Goal: Information Seeking & Learning: Compare options

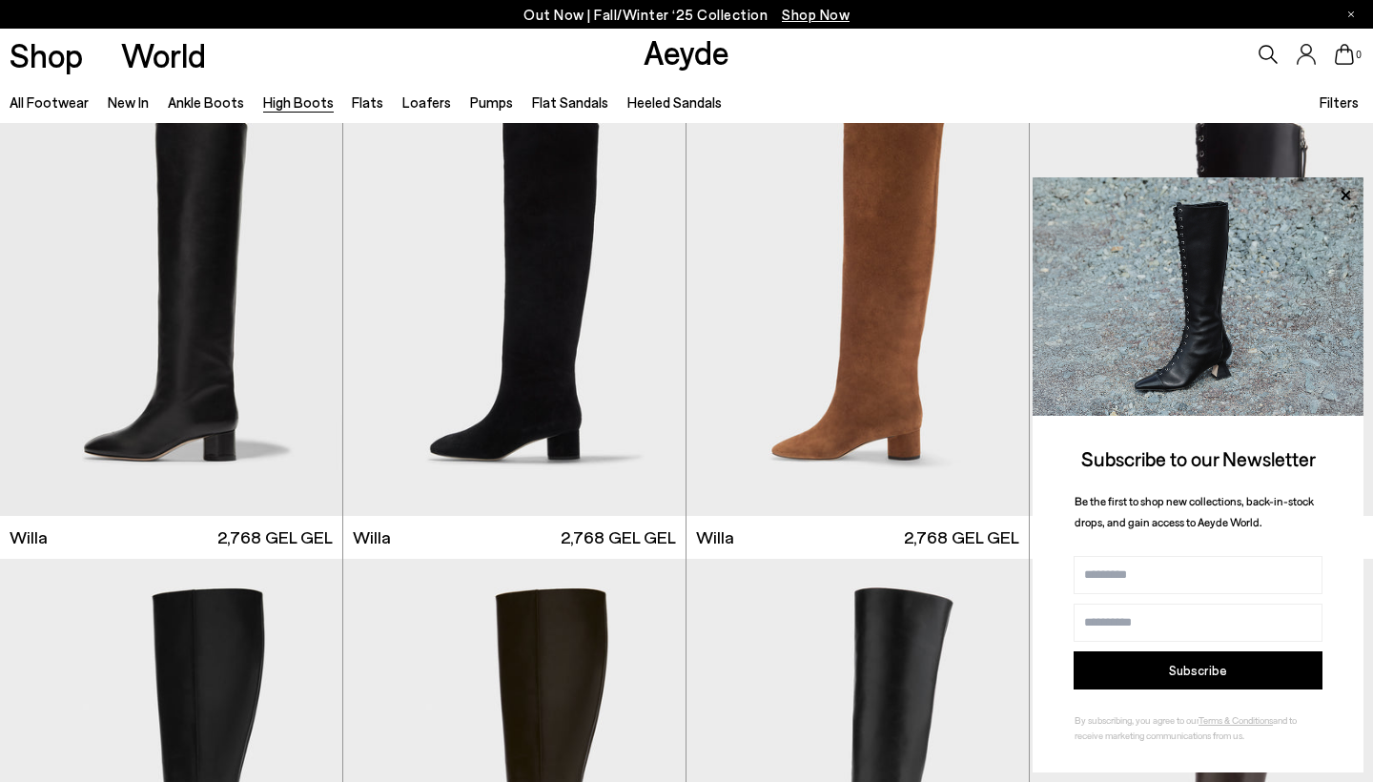
scroll to position [488, 0]
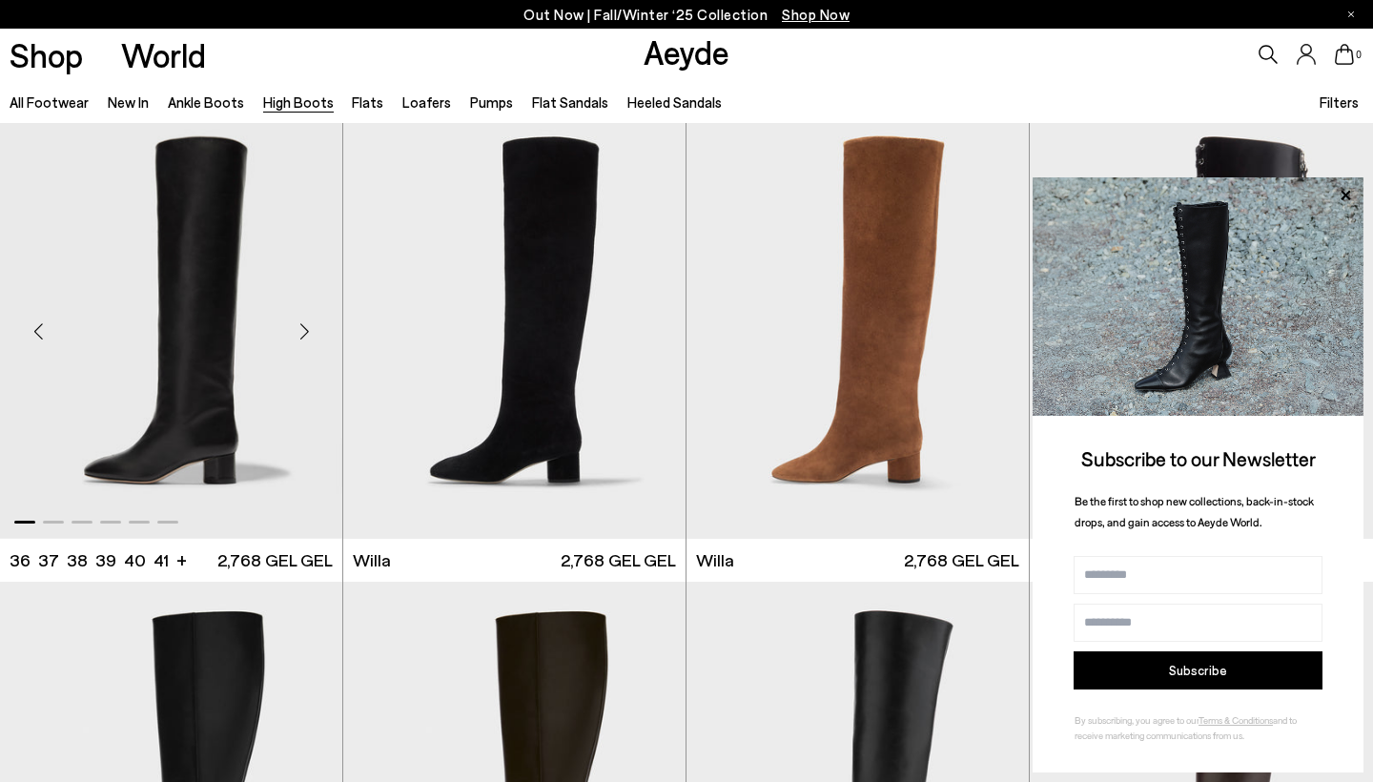
click at [303, 326] on div "Next slide" at bounding box center [304, 330] width 57 height 57
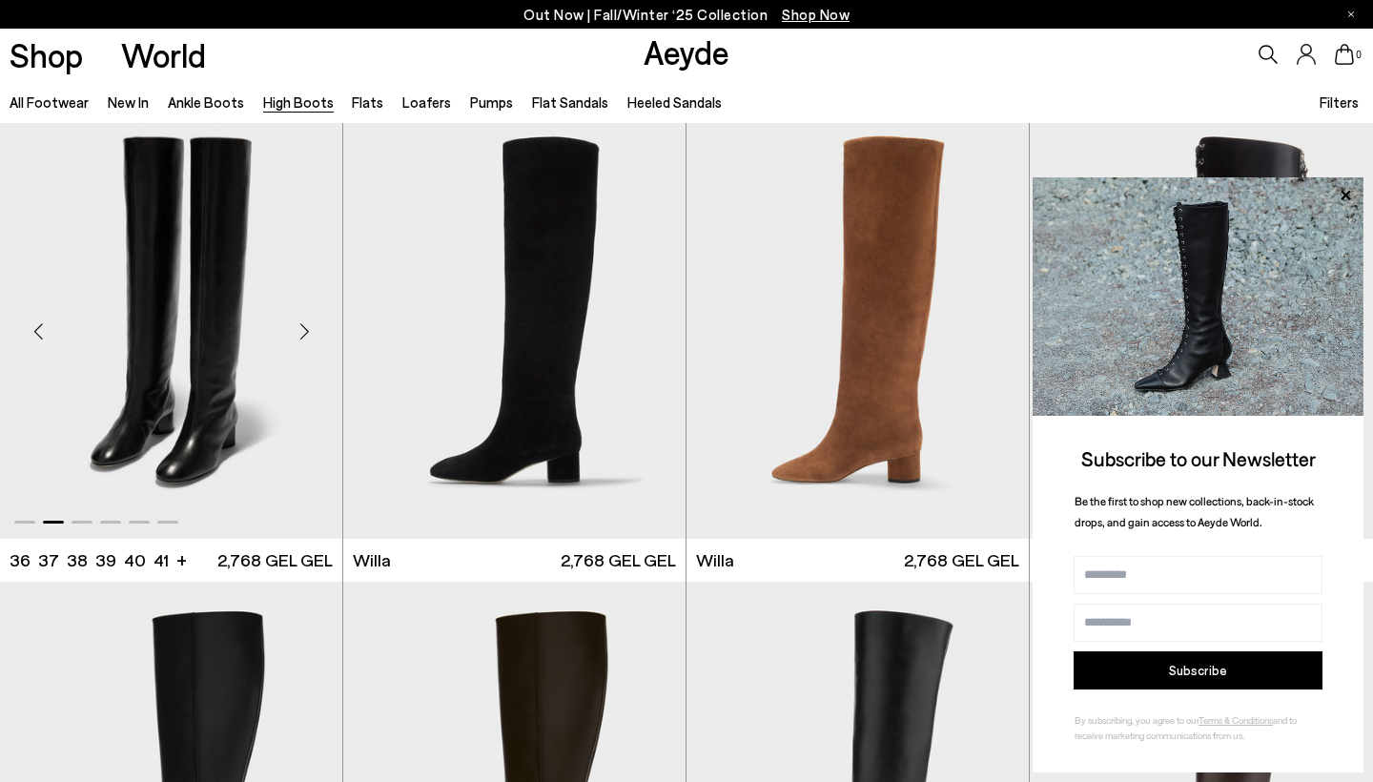
click at [303, 326] on div "Next slide" at bounding box center [304, 330] width 57 height 57
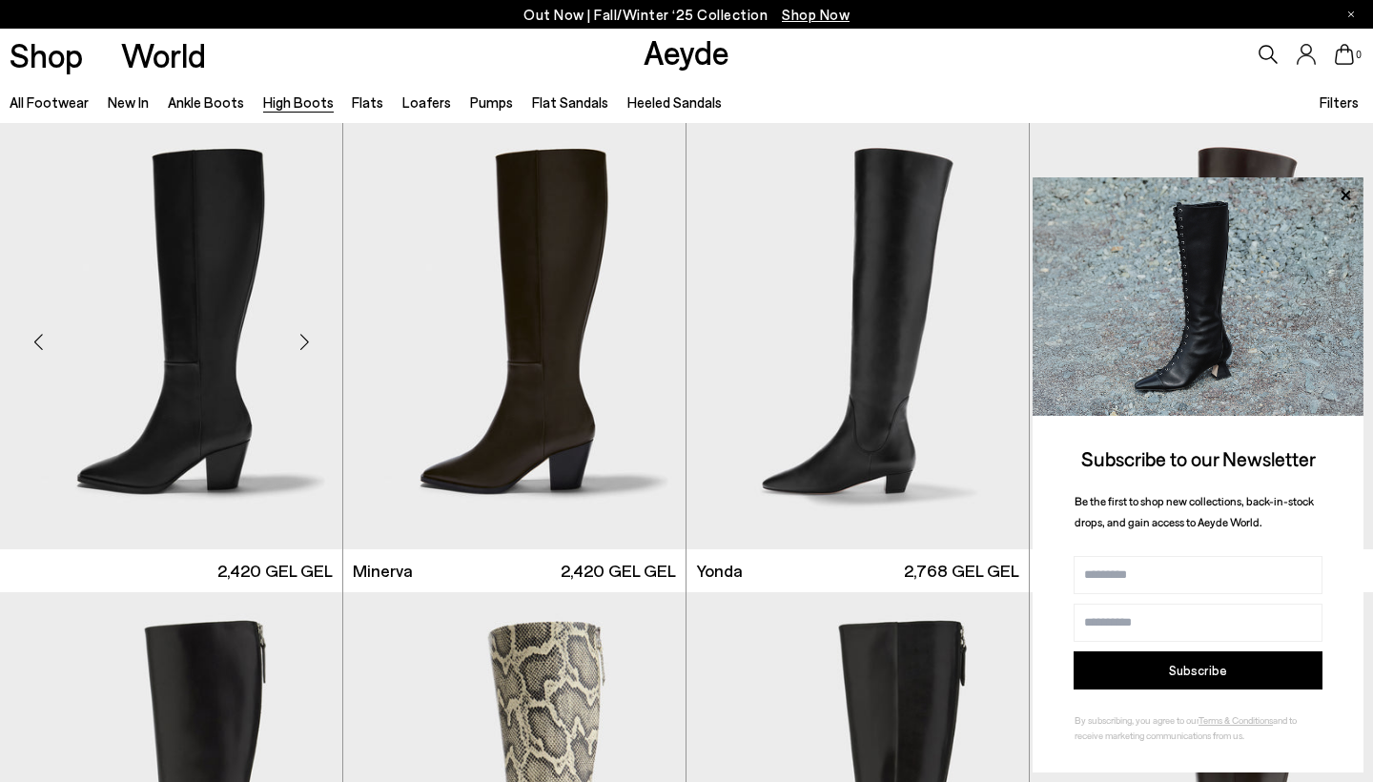
scroll to position [956, 0]
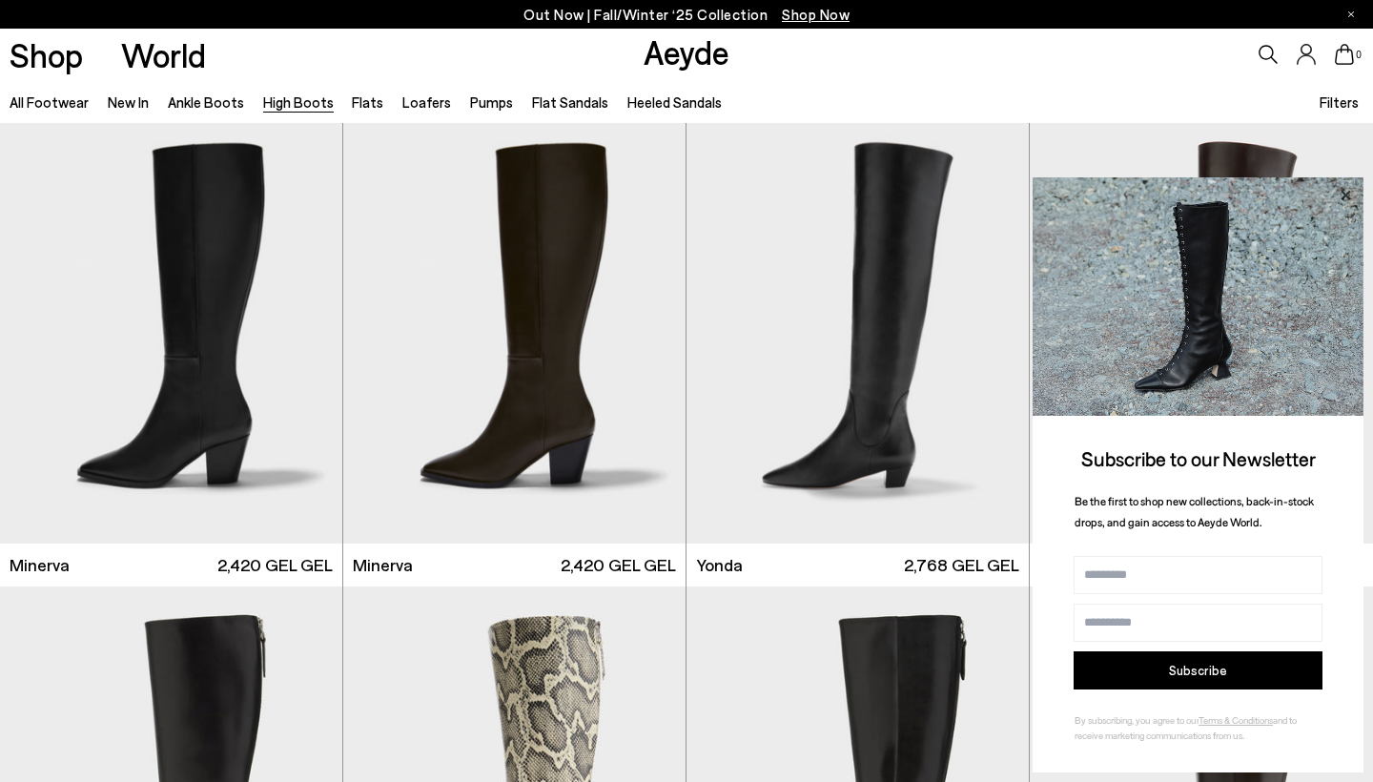
click at [1345, 197] on icon at bounding box center [1345, 195] width 10 height 10
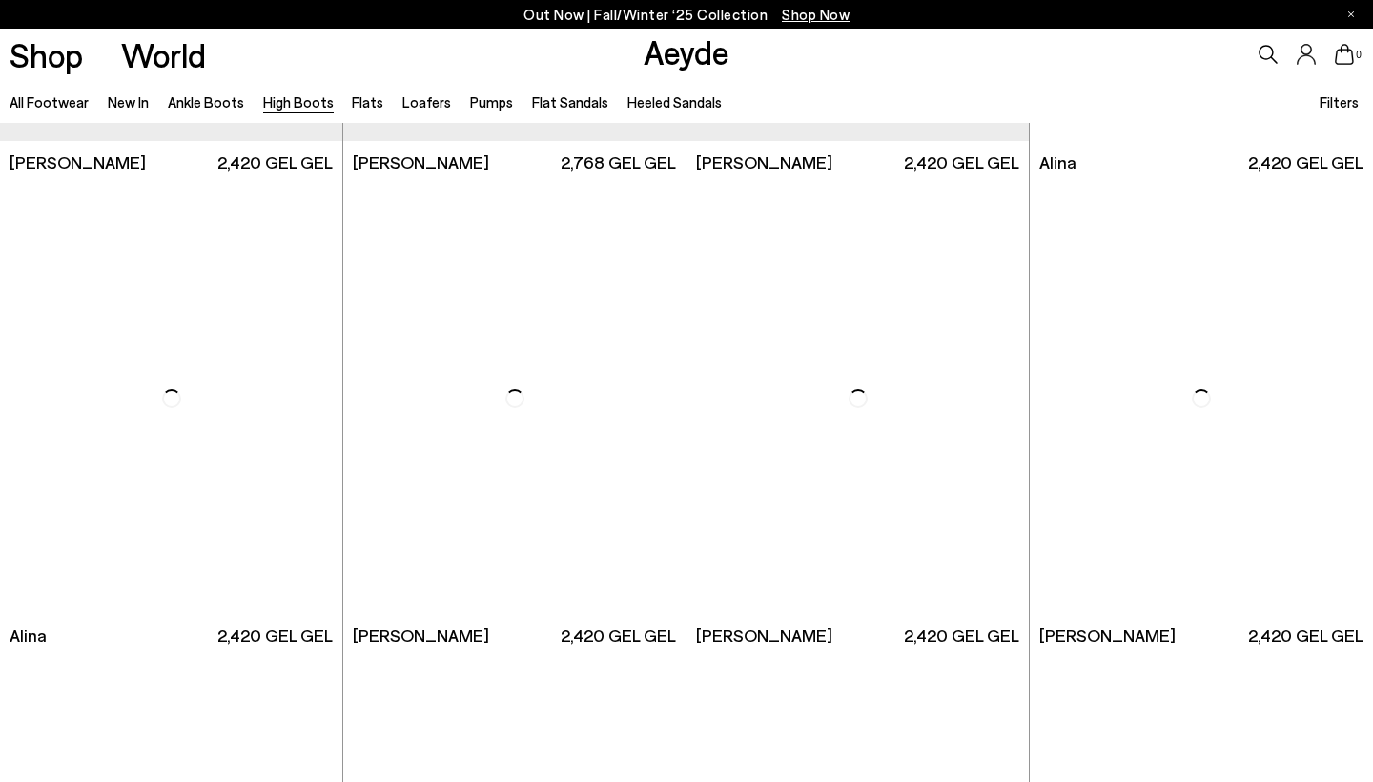
scroll to position [2780, 0]
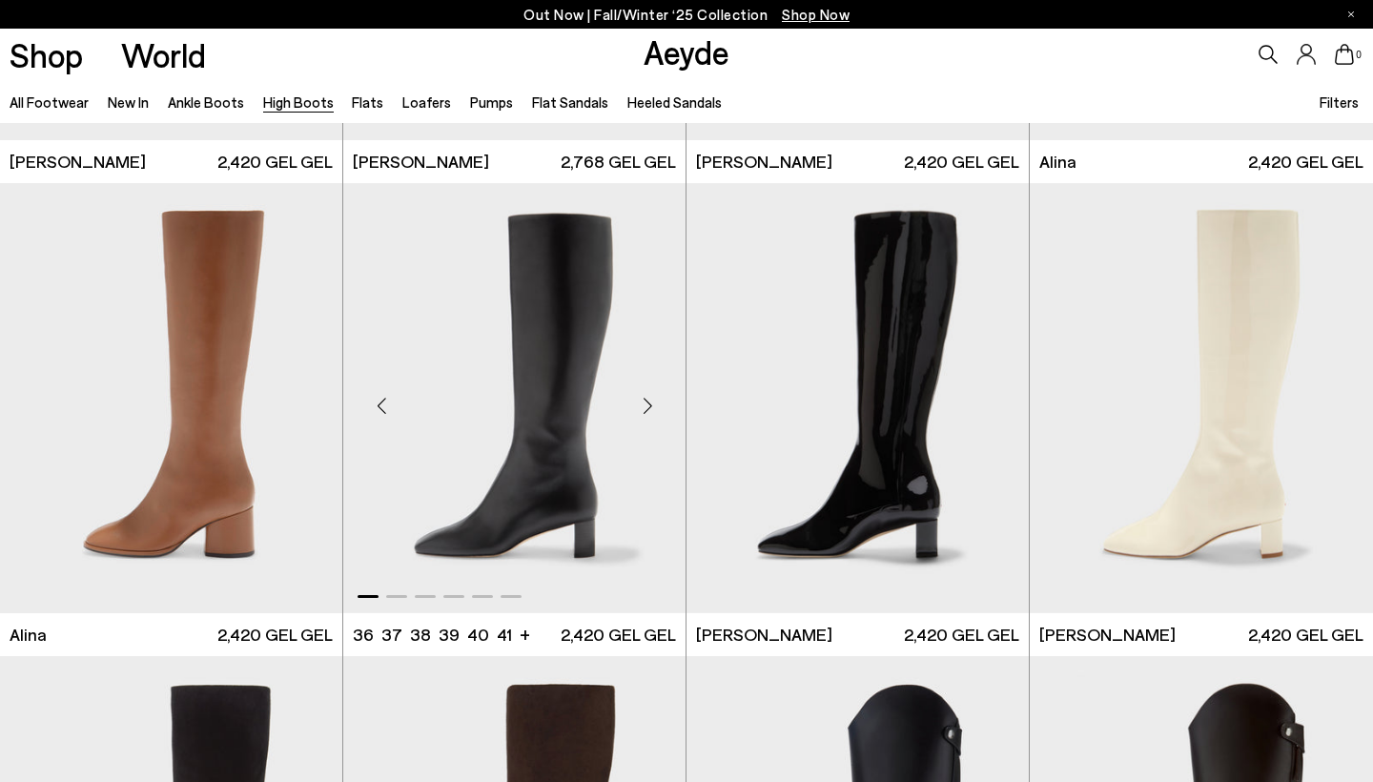
click at [648, 403] on div "Next slide" at bounding box center [647, 405] width 57 height 57
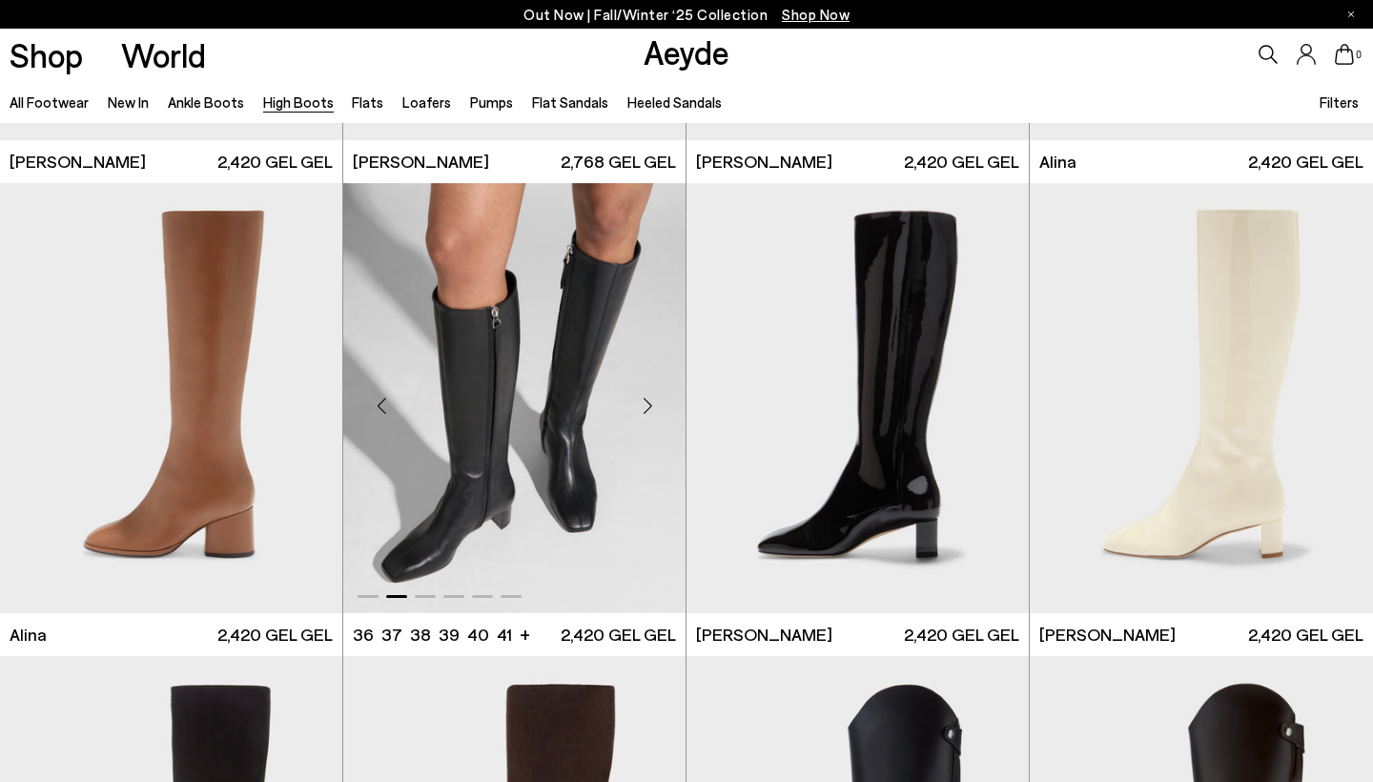
click at [648, 403] on div "Next slide" at bounding box center [647, 405] width 57 height 57
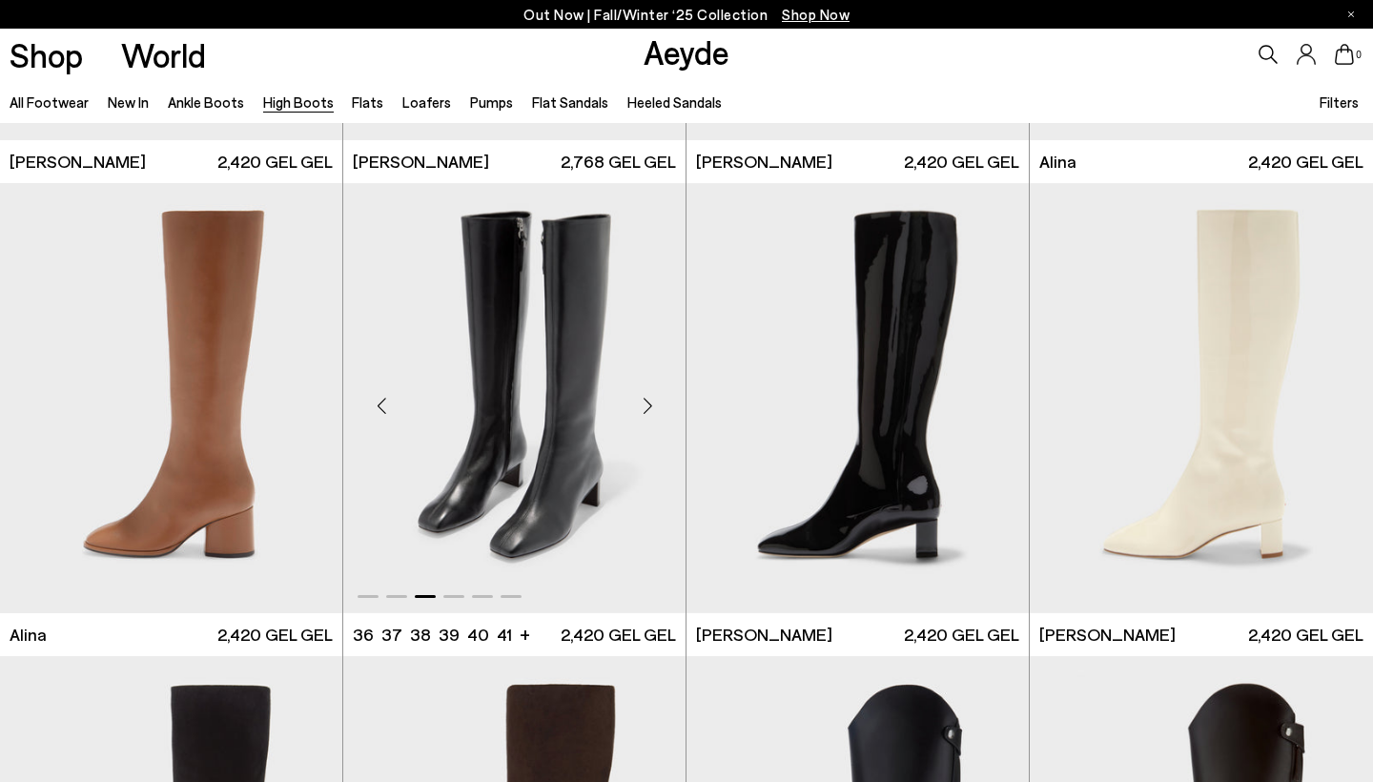
click at [645, 406] on div "Next slide" at bounding box center [647, 405] width 57 height 57
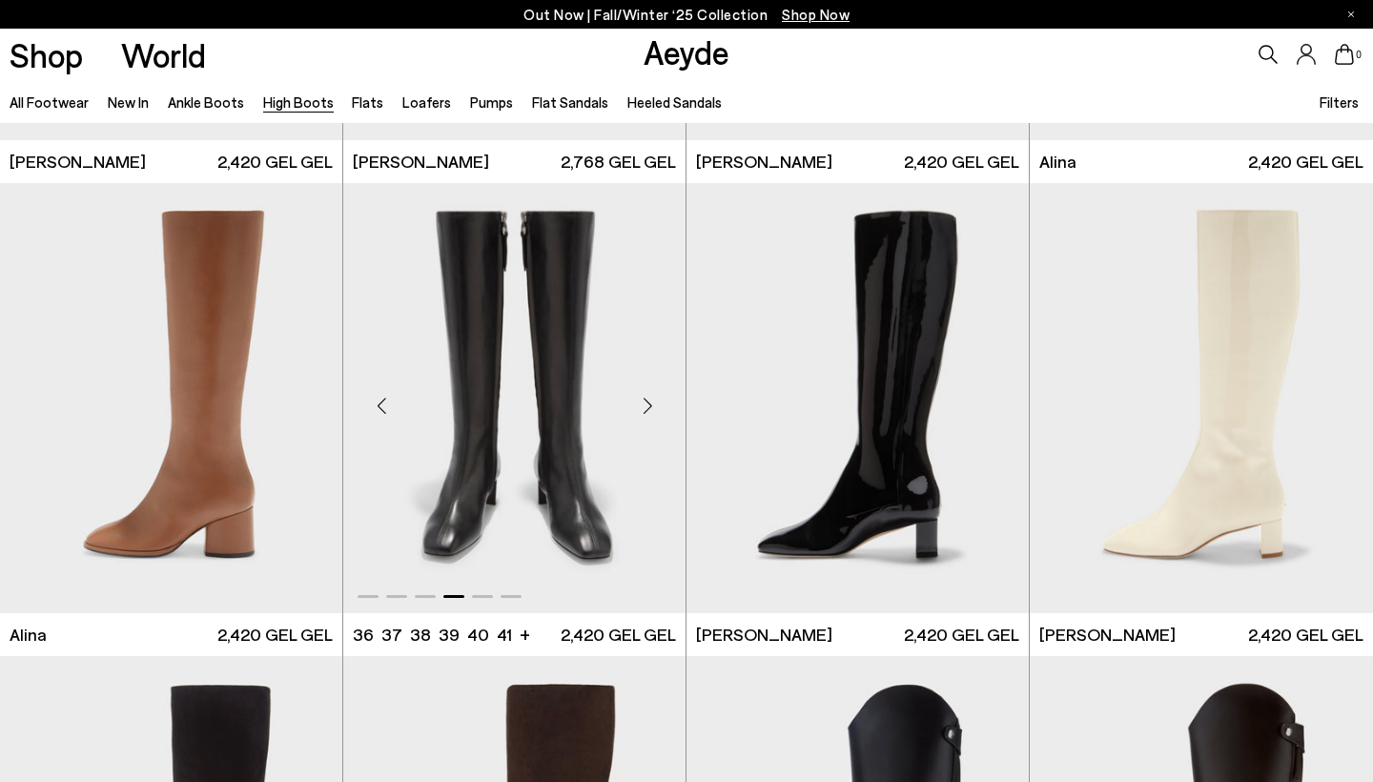
click at [645, 403] on div "Next slide" at bounding box center [647, 405] width 57 height 57
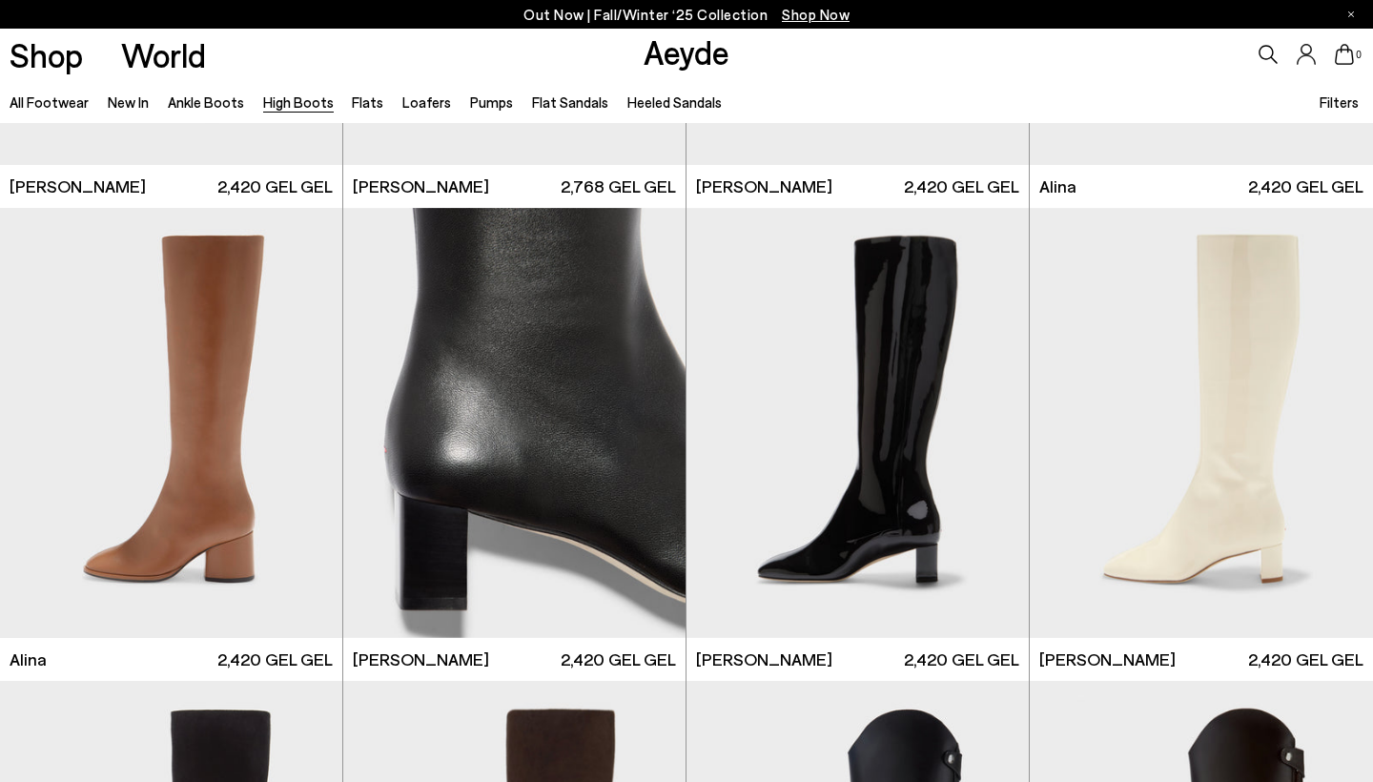
scroll to position [2740, 0]
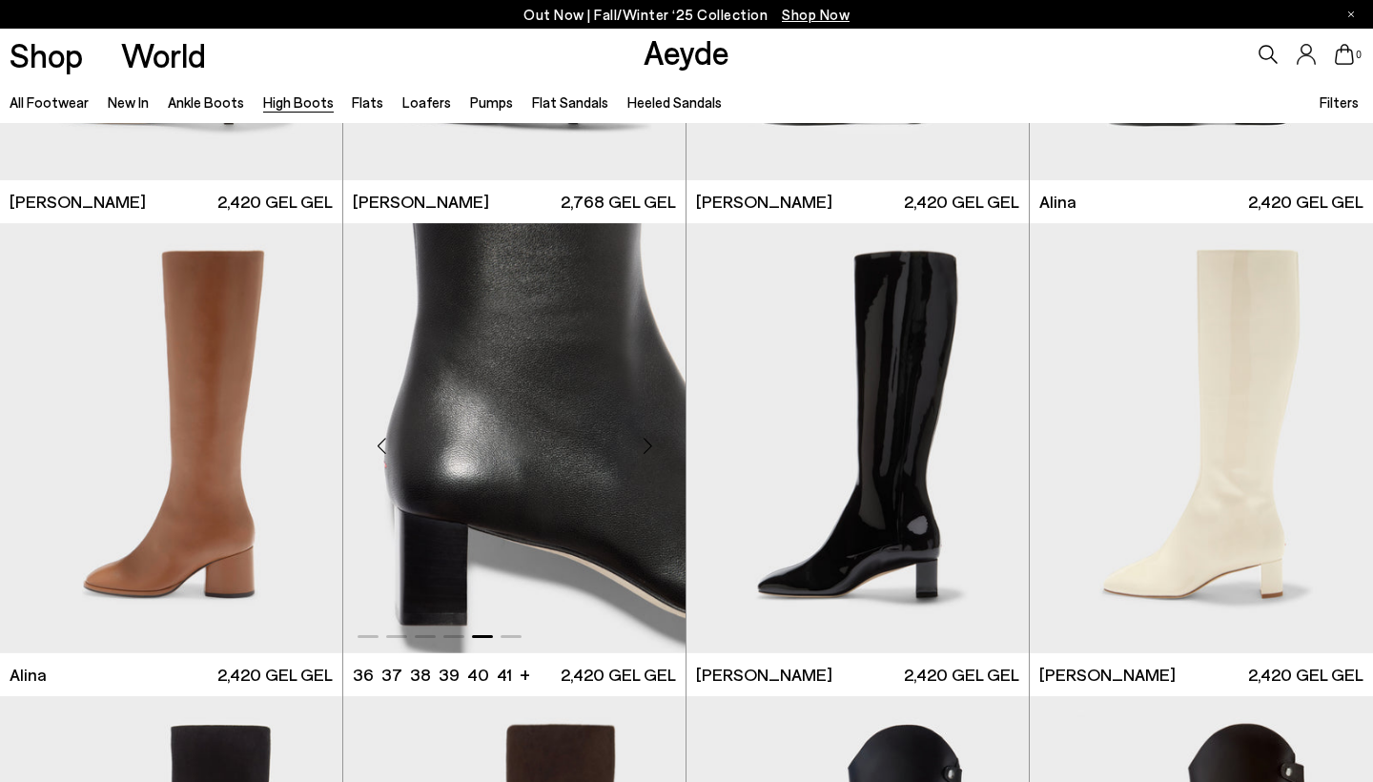
click at [378, 443] on div "Previous slide" at bounding box center [381, 445] width 57 height 57
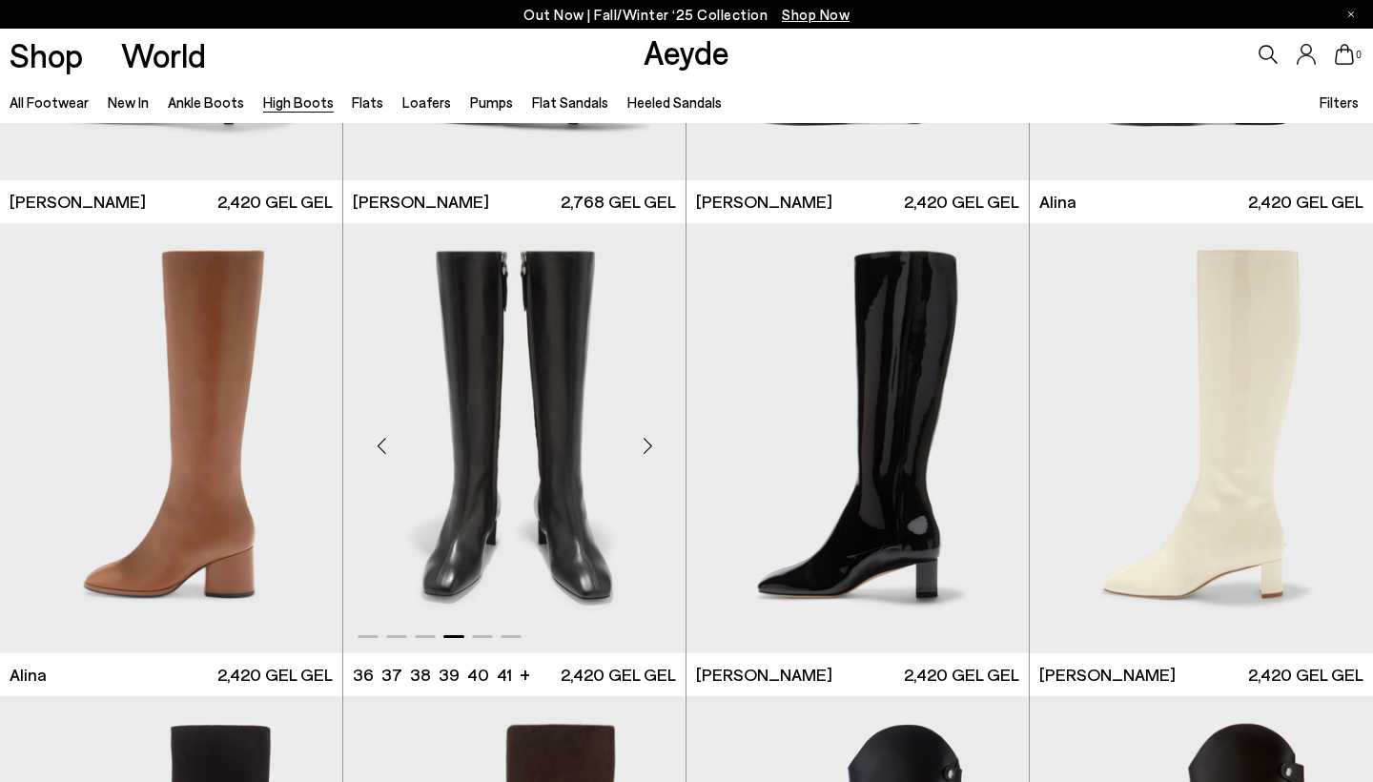
click at [378, 443] on div "Previous slide" at bounding box center [381, 445] width 57 height 57
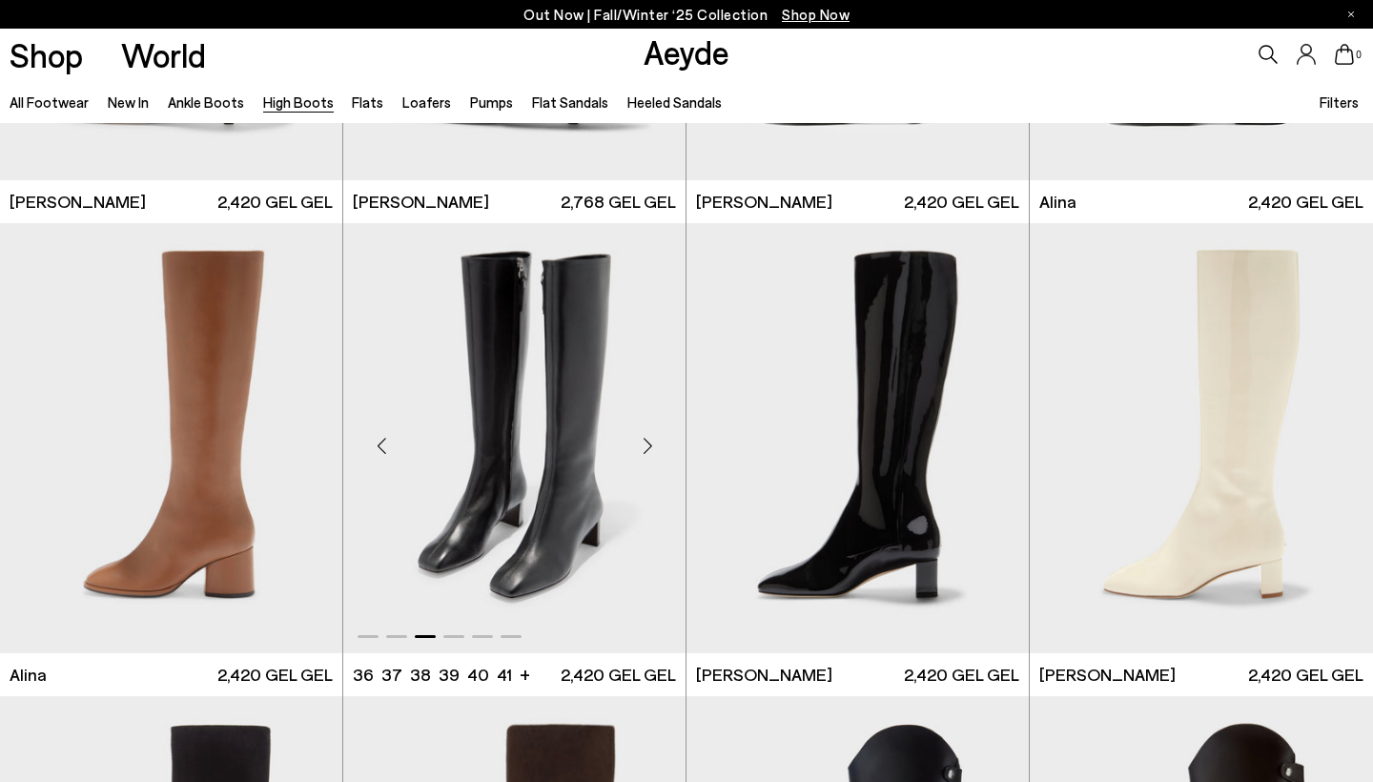
click at [378, 443] on div "Previous slide" at bounding box center [381, 445] width 57 height 57
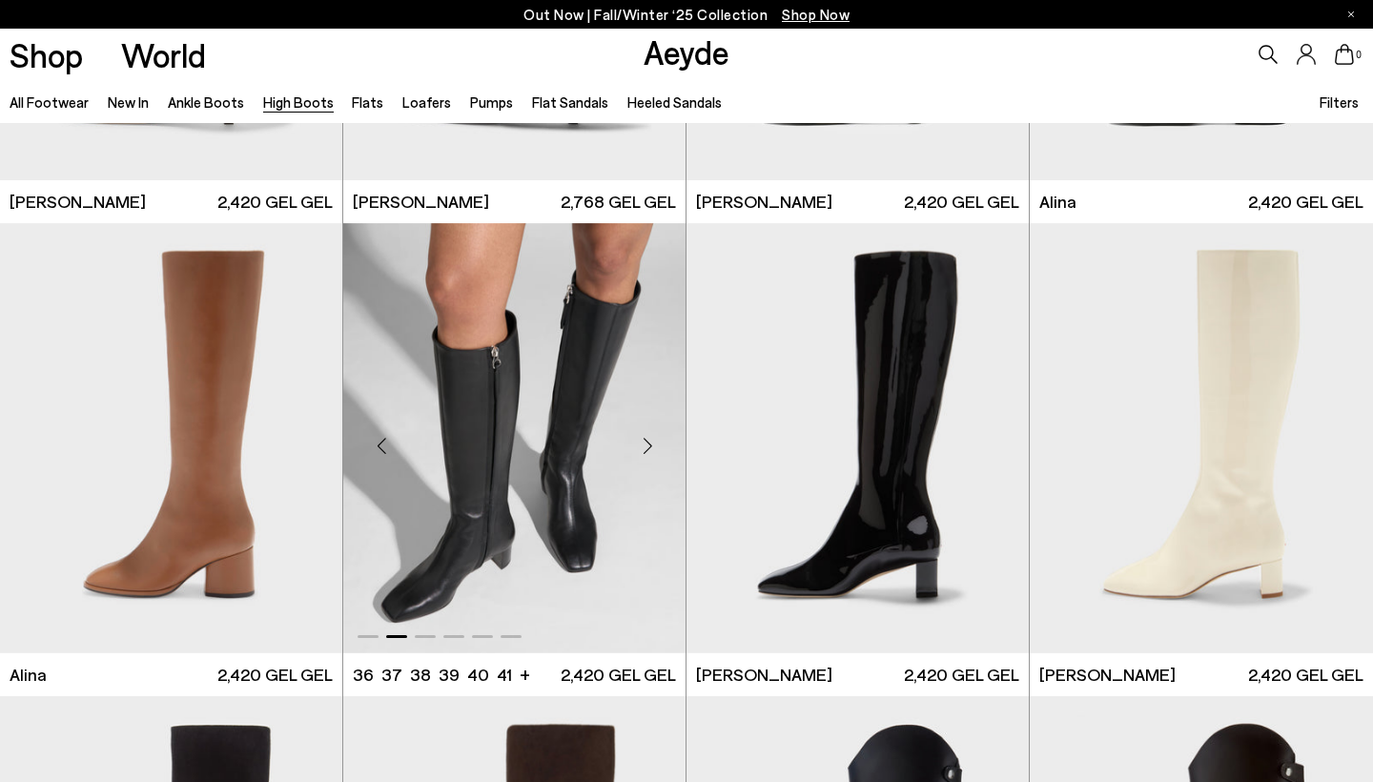
click at [378, 443] on div "Previous slide" at bounding box center [381, 445] width 57 height 57
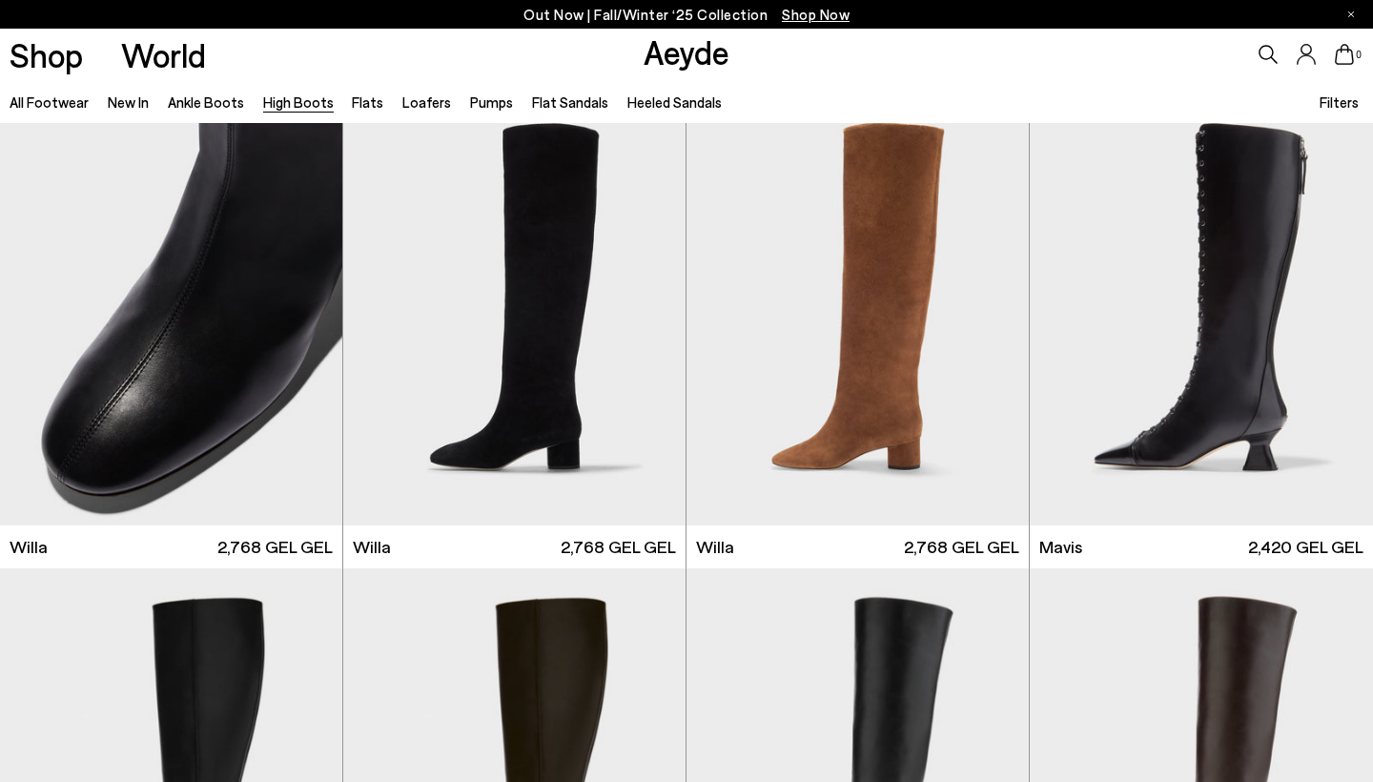
scroll to position [490, 0]
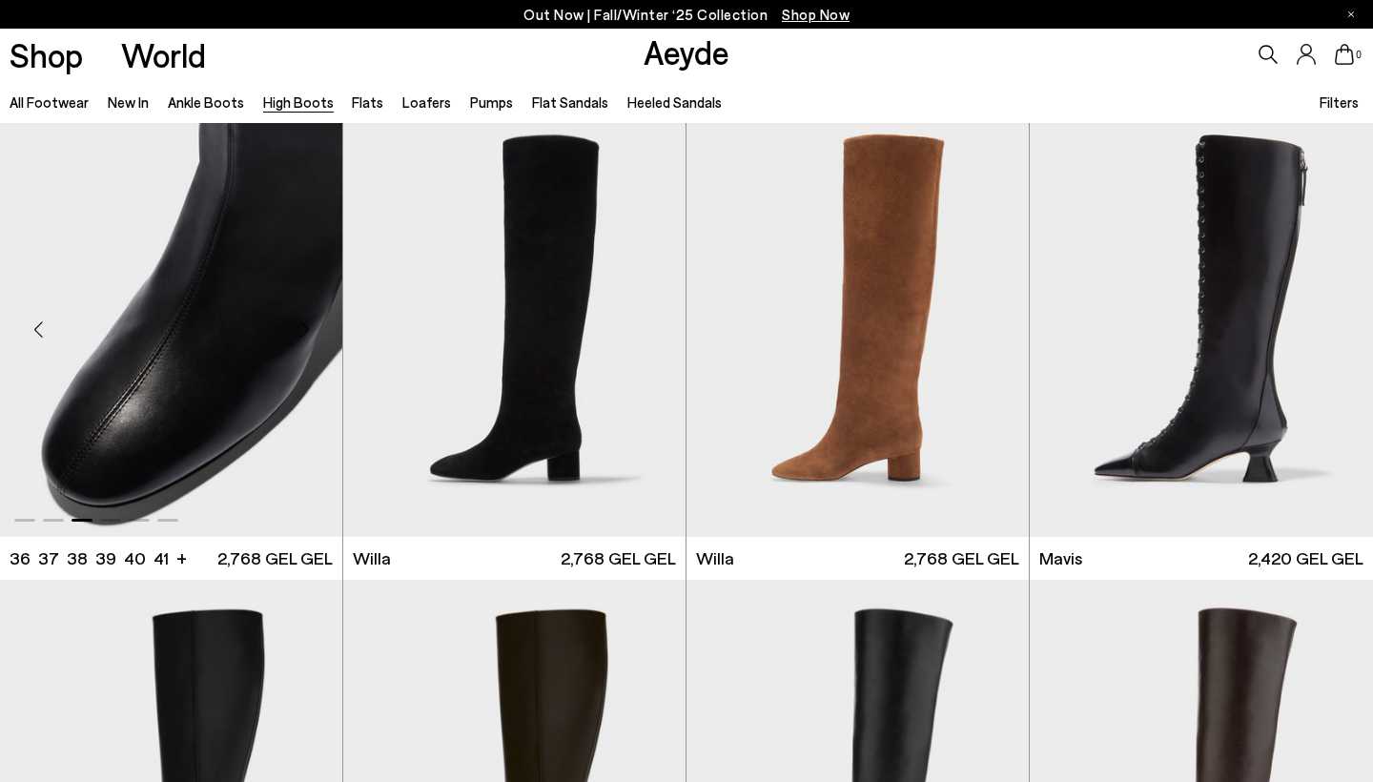
click at [37, 325] on div "Previous slide" at bounding box center [38, 328] width 57 height 57
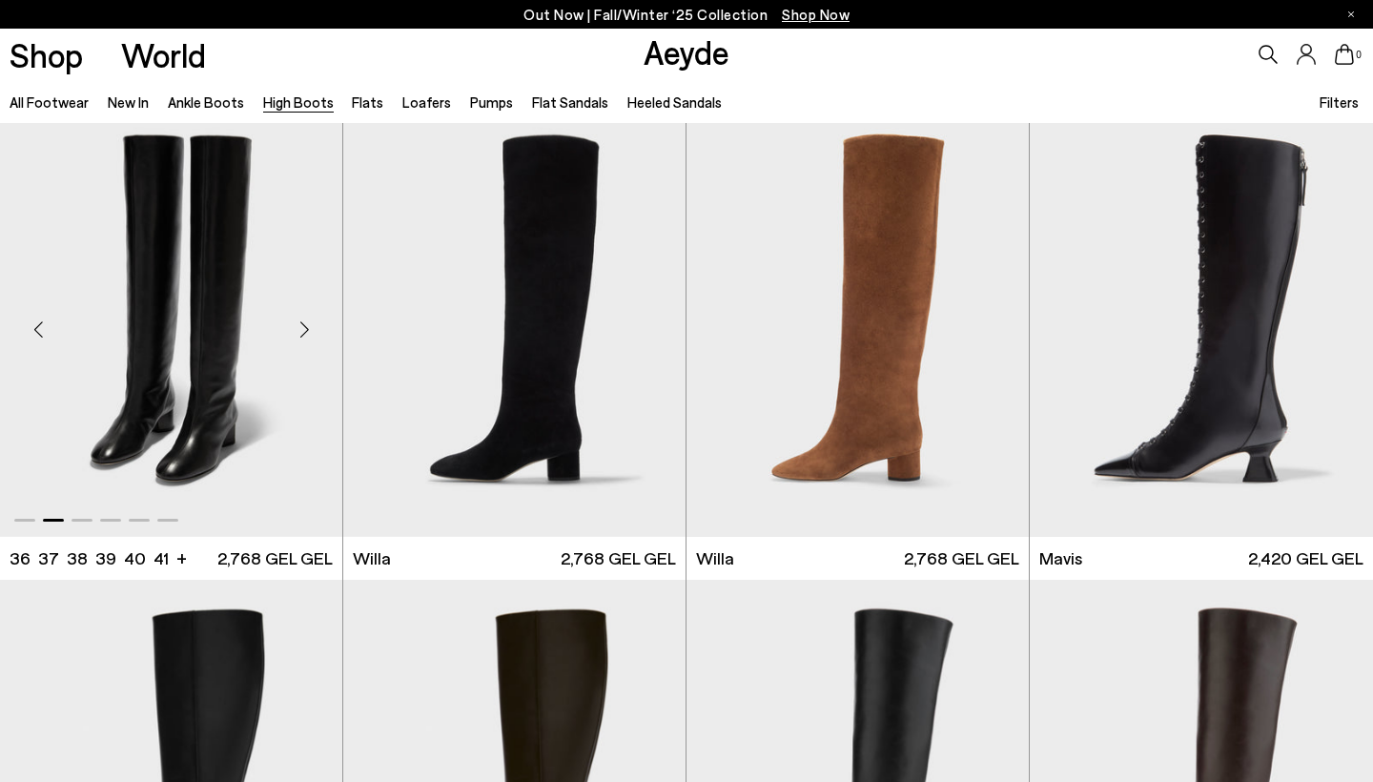
click at [37, 325] on div "Previous slide" at bounding box center [38, 328] width 57 height 57
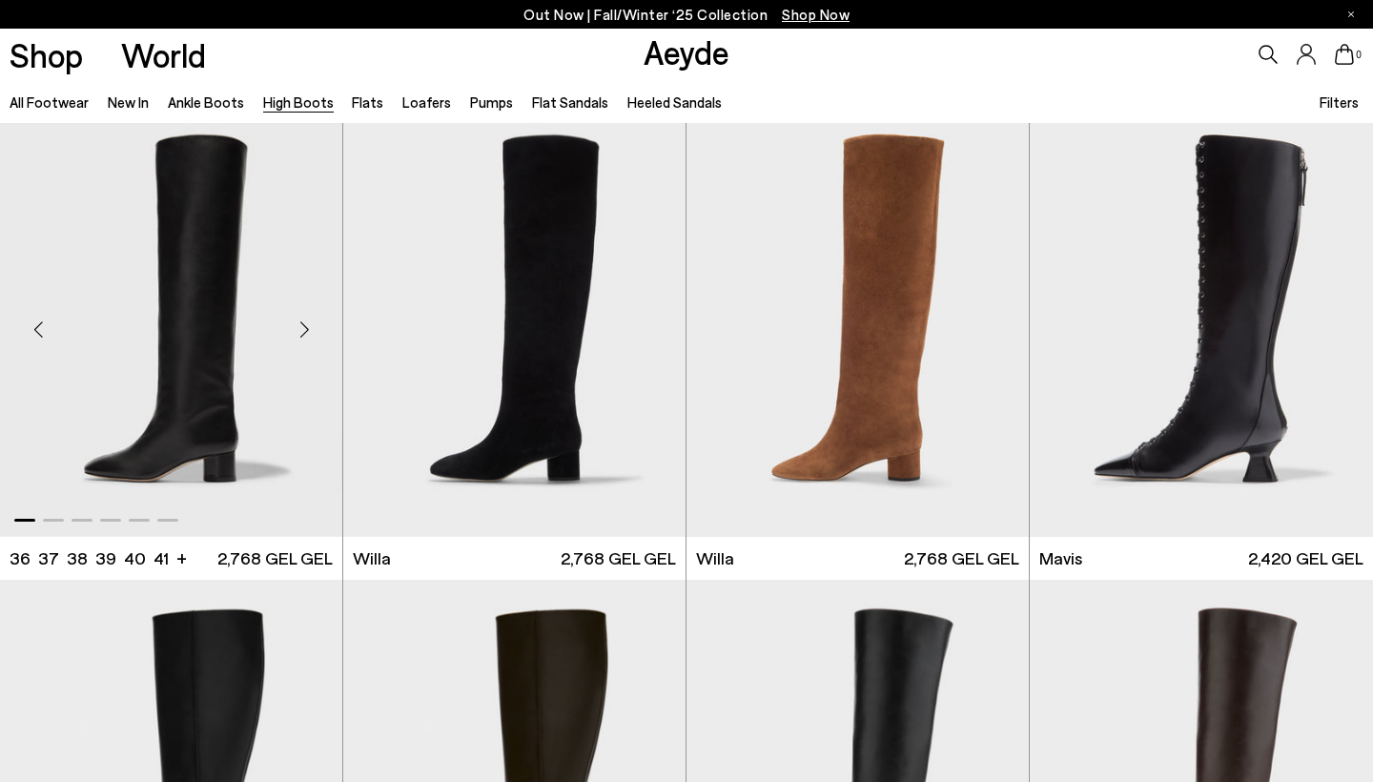
click at [174, 353] on img "1 / 6" at bounding box center [171, 322] width 342 height 430
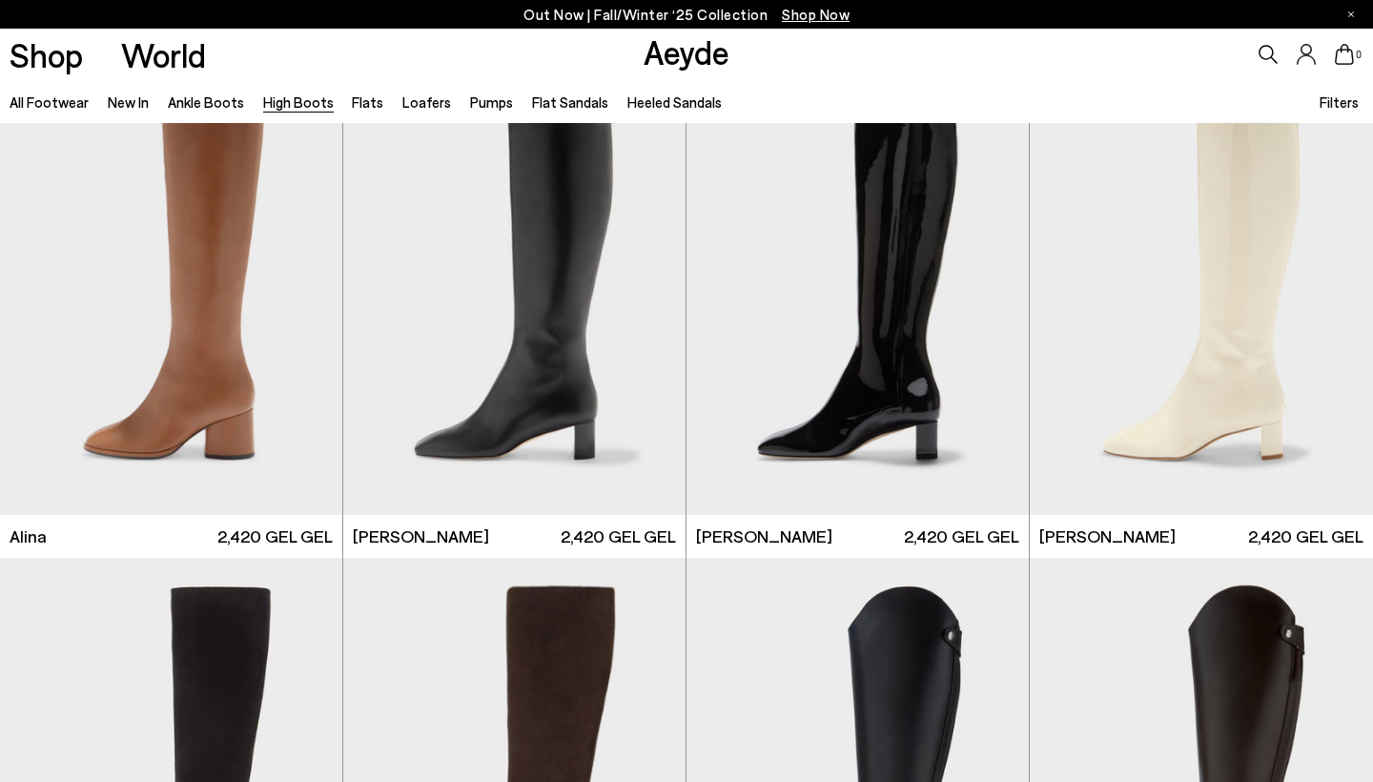
scroll to position [2932, 0]
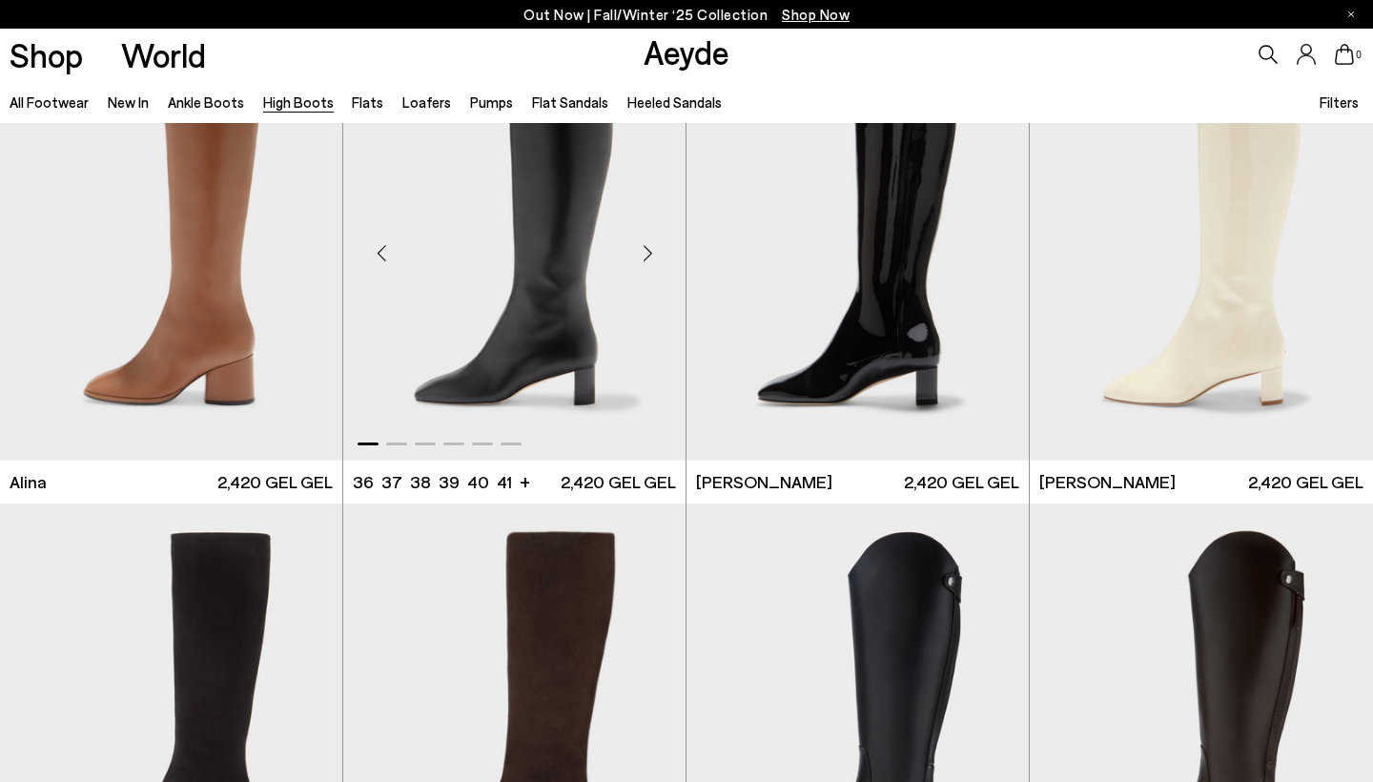
click at [573, 297] on img "1 / 6" at bounding box center [514, 246] width 342 height 430
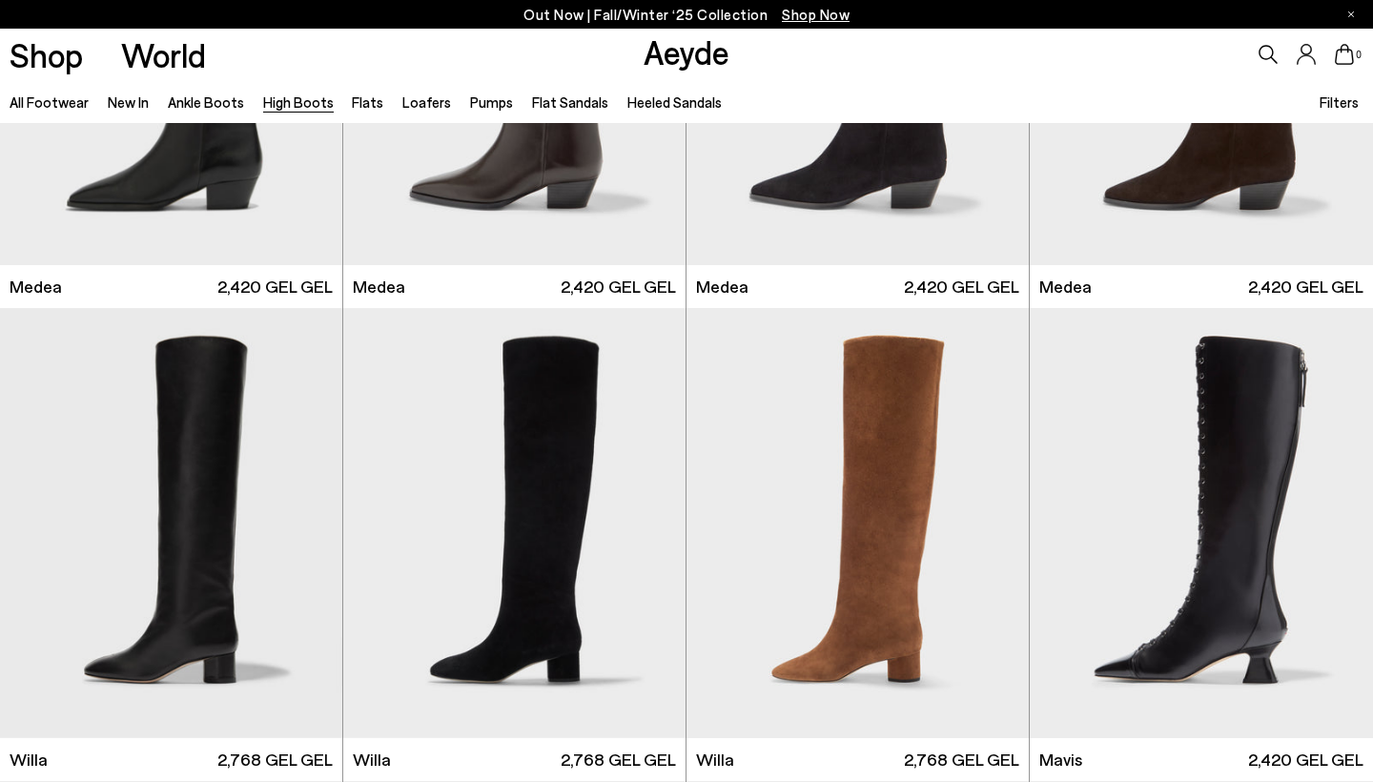
scroll to position [288, 0]
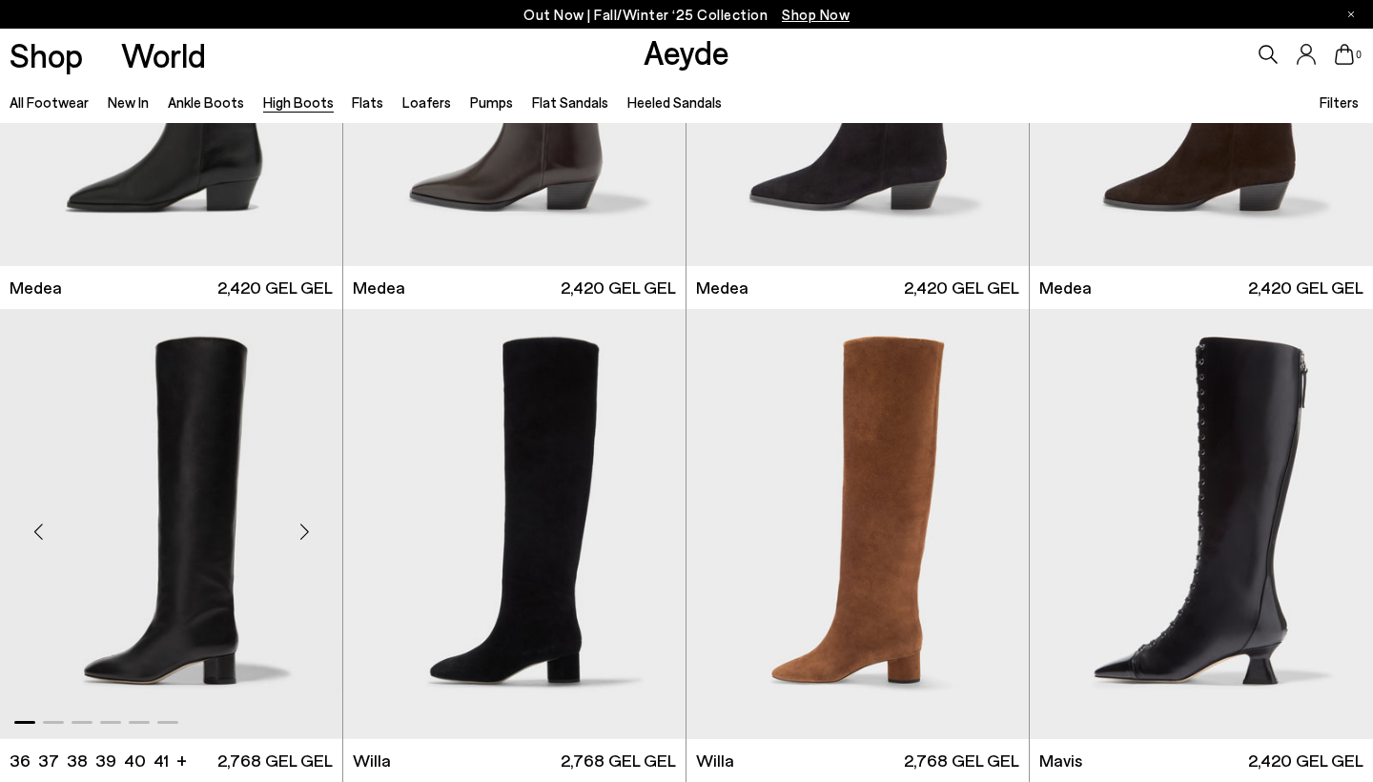
click at [302, 529] on div "Next slide" at bounding box center [304, 530] width 57 height 57
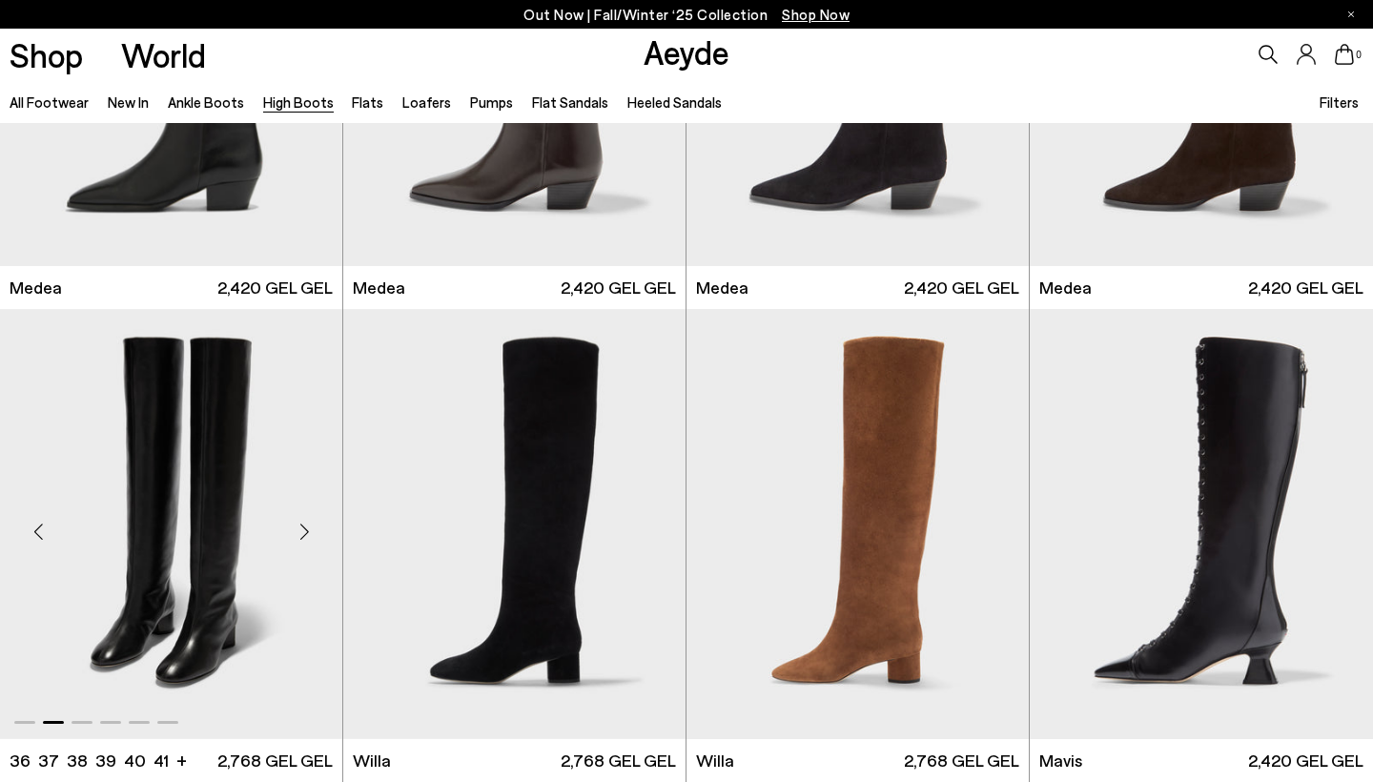
click at [302, 529] on div "Next slide" at bounding box center [304, 530] width 57 height 57
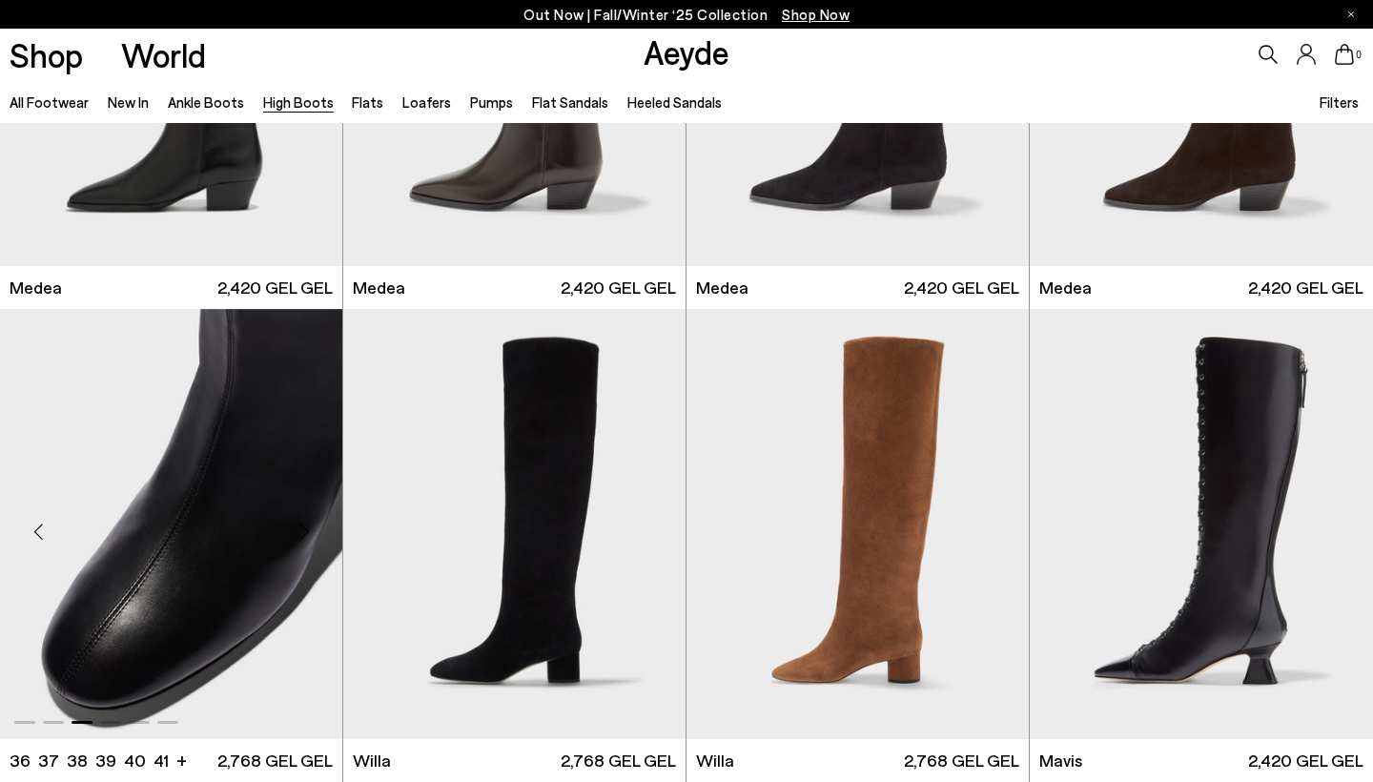
click at [301, 534] on div "Next slide" at bounding box center [304, 530] width 57 height 57
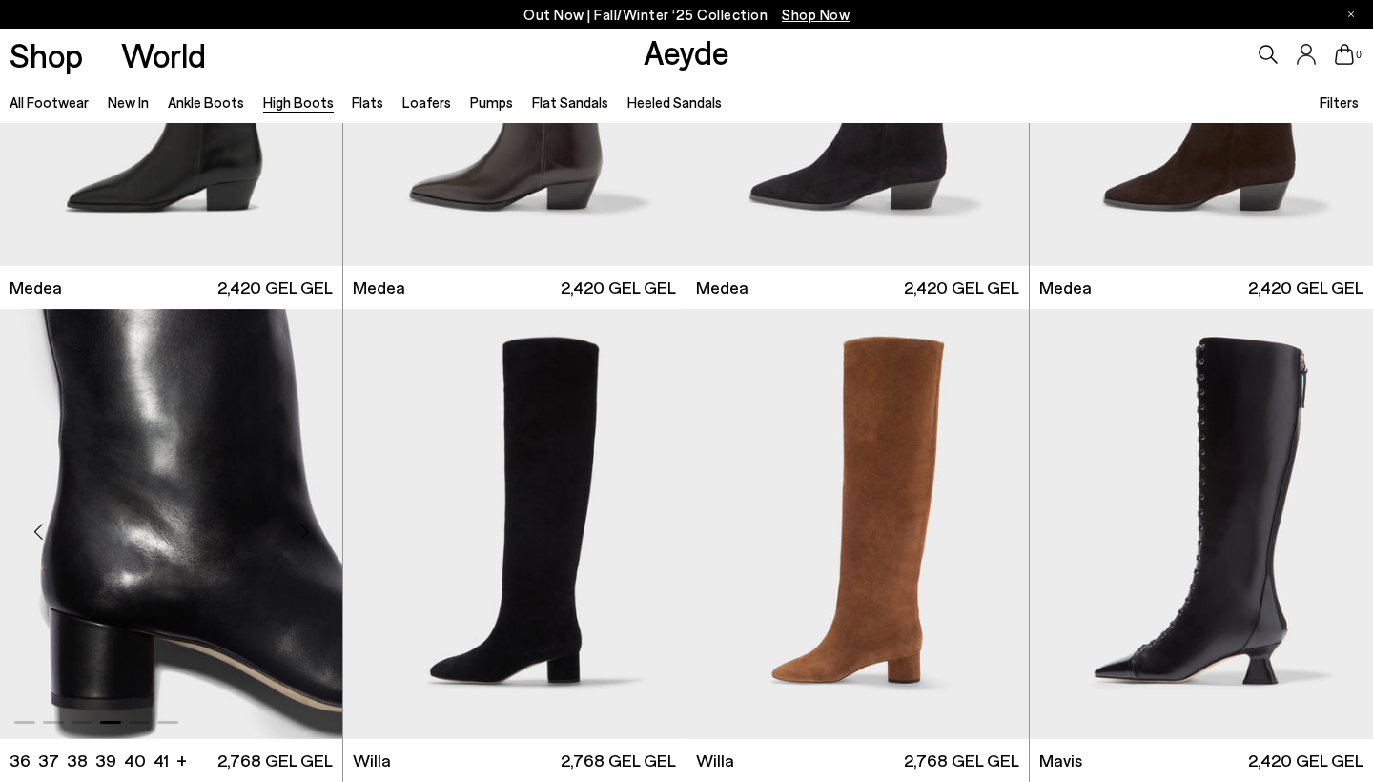
click at [252, 546] on img "4 / 6" at bounding box center [171, 524] width 342 height 430
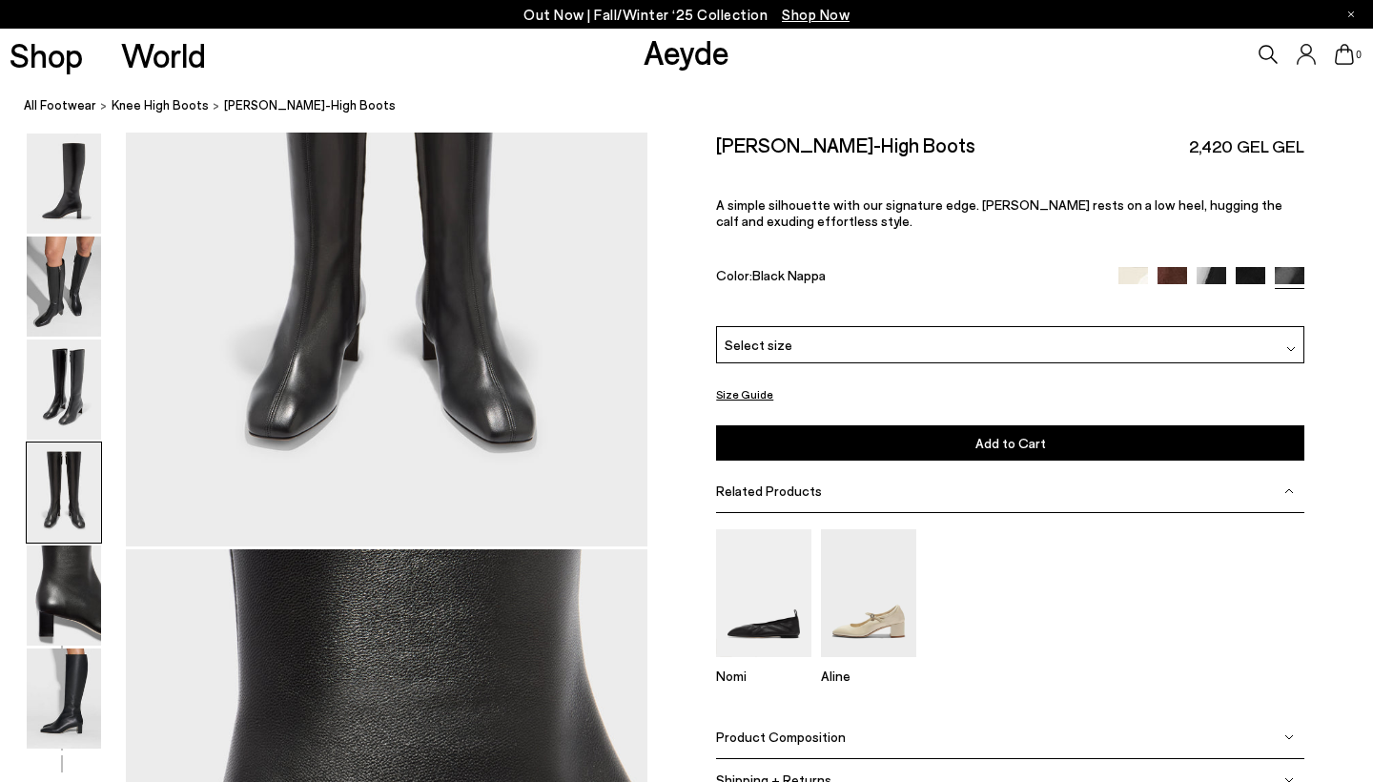
scroll to position [2460, 1]
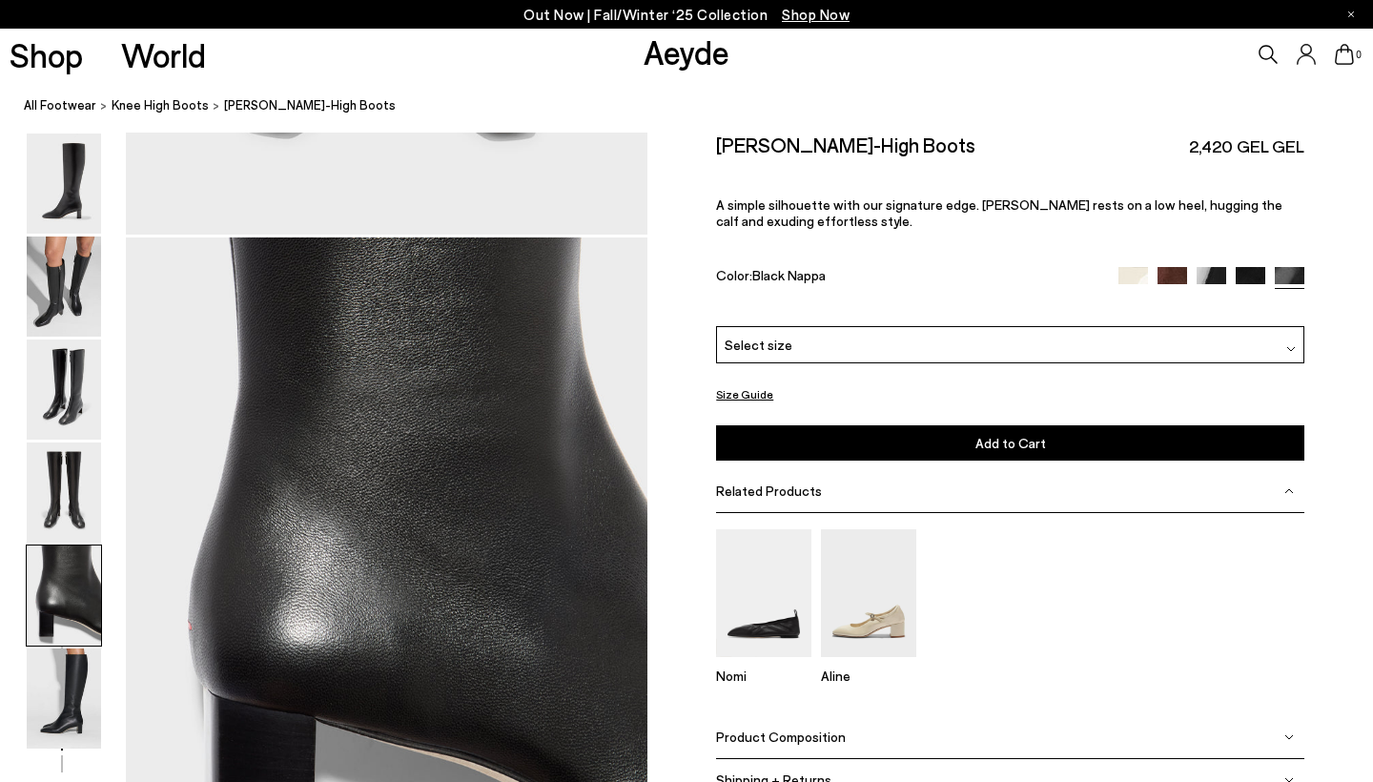
click at [1019, 739] on div "Product Composition" at bounding box center [1010, 737] width 588 height 43
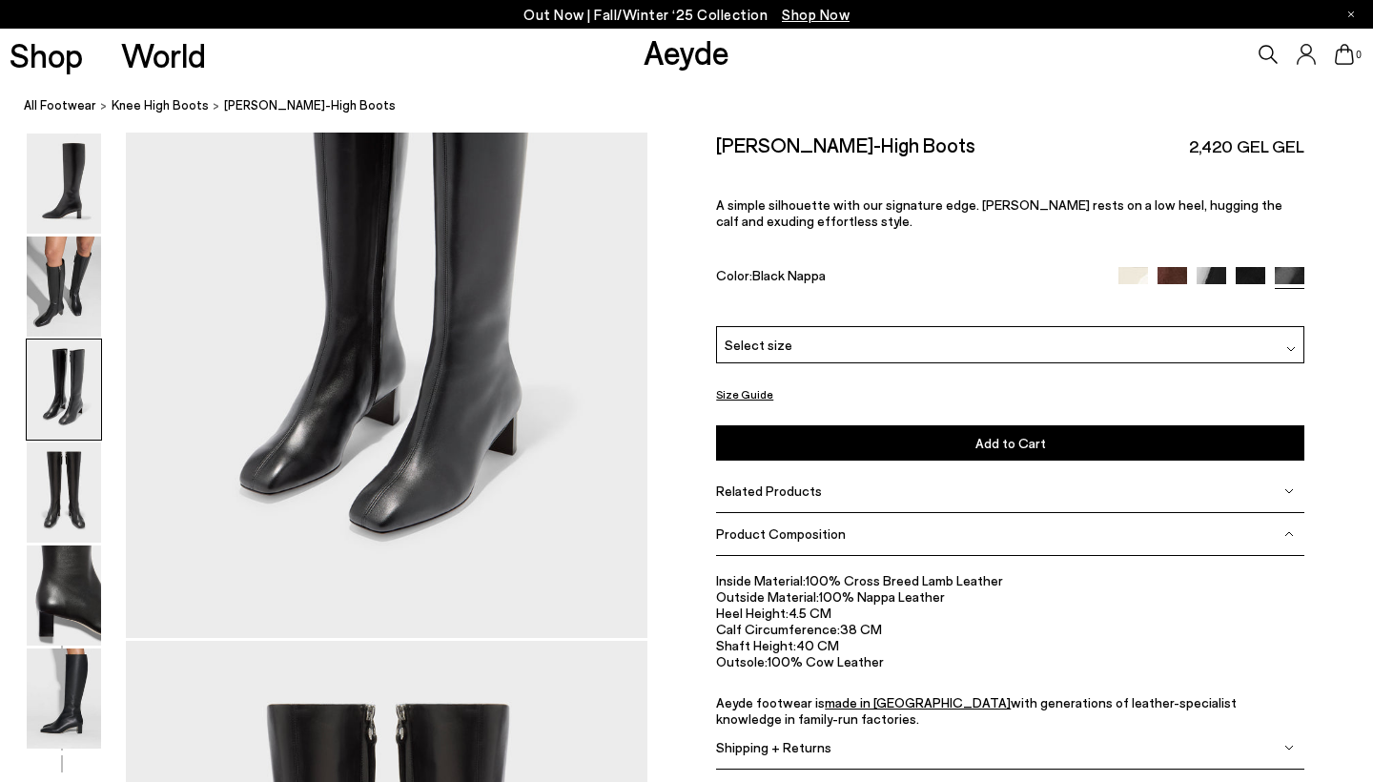
scroll to position [1509, 1]
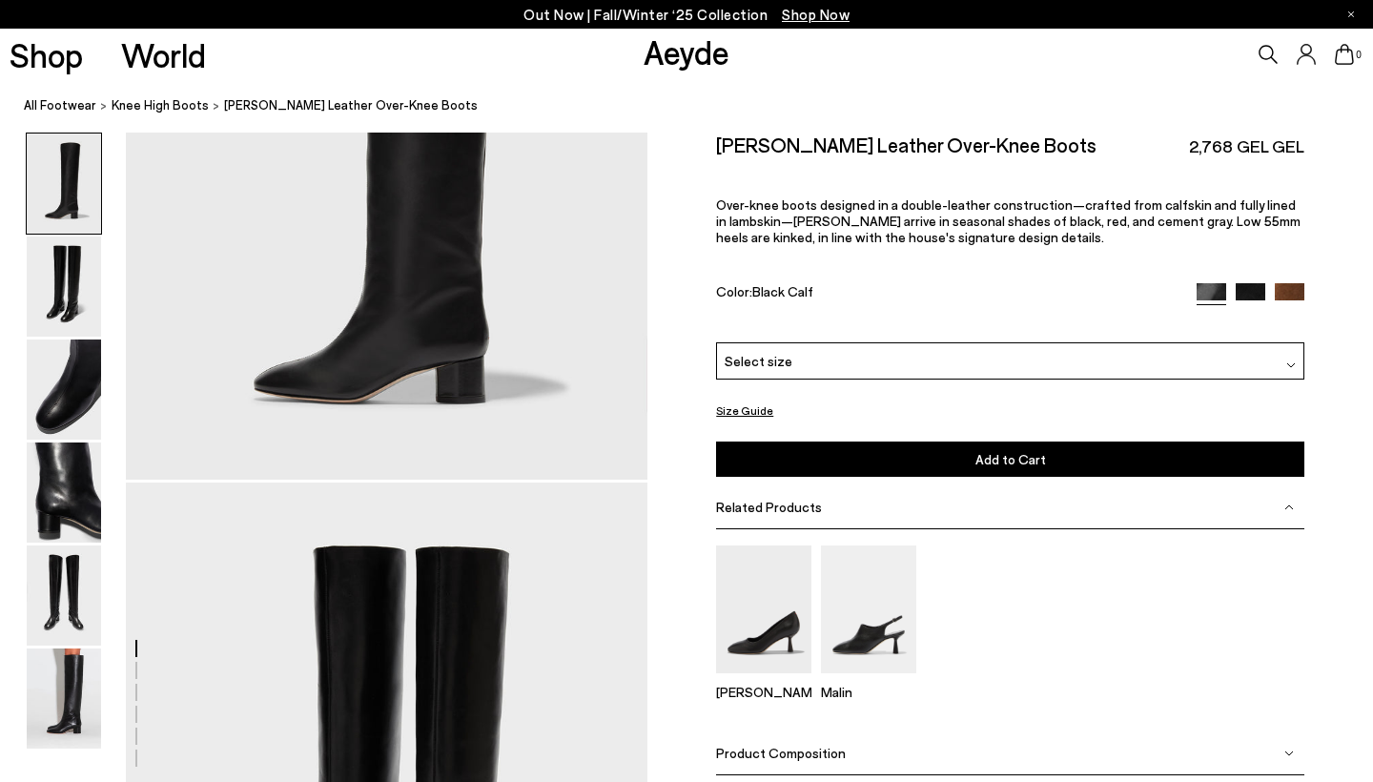
scroll to position [257, 4]
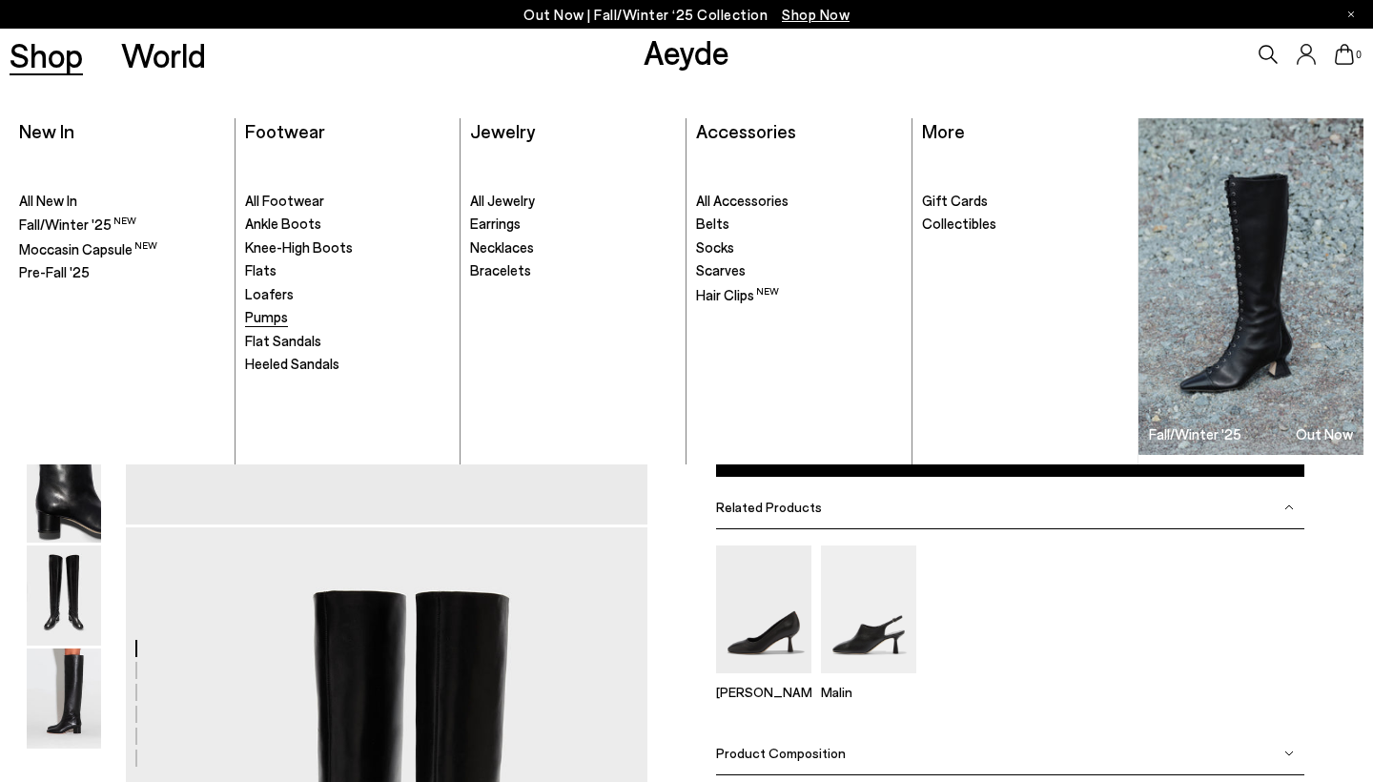
click at [283, 313] on span "Pumps" at bounding box center [266, 316] width 43 height 17
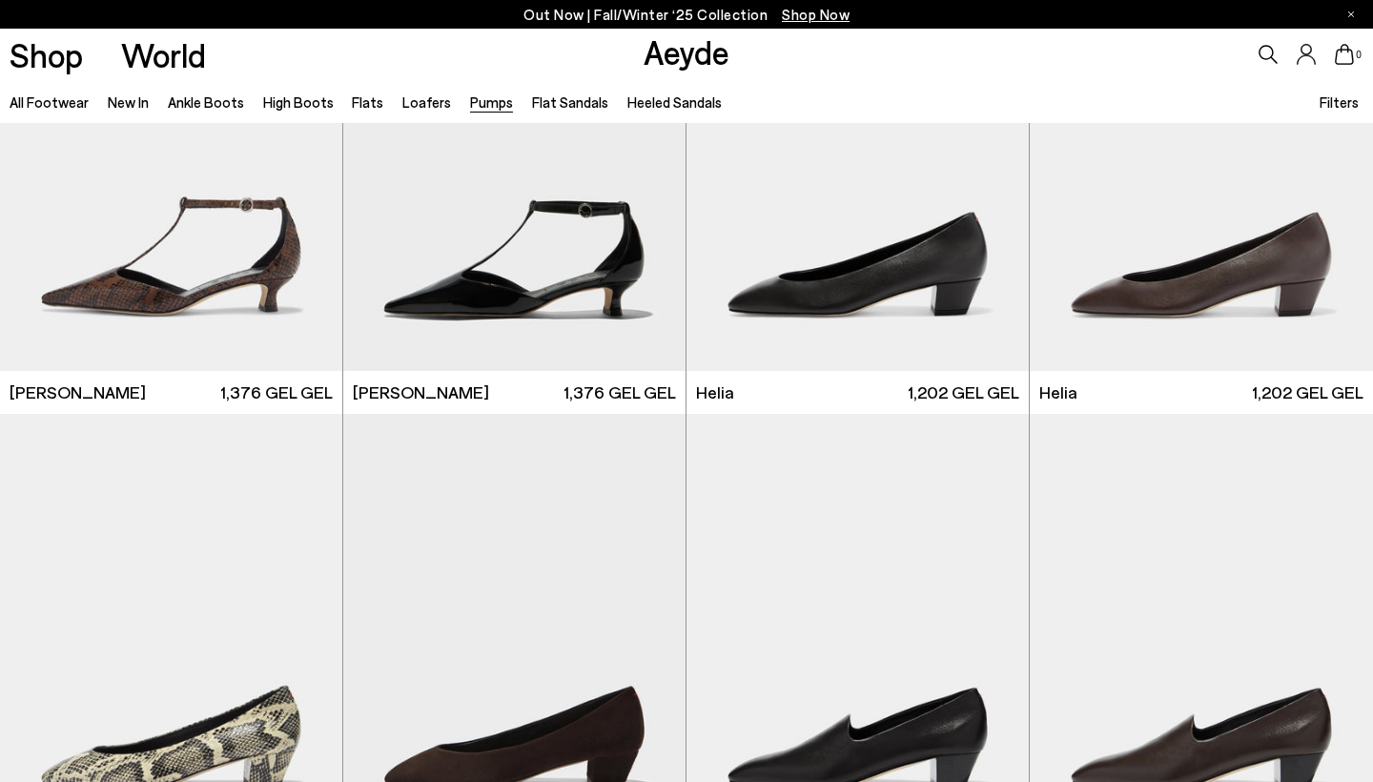
scroll to position [1132, 0]
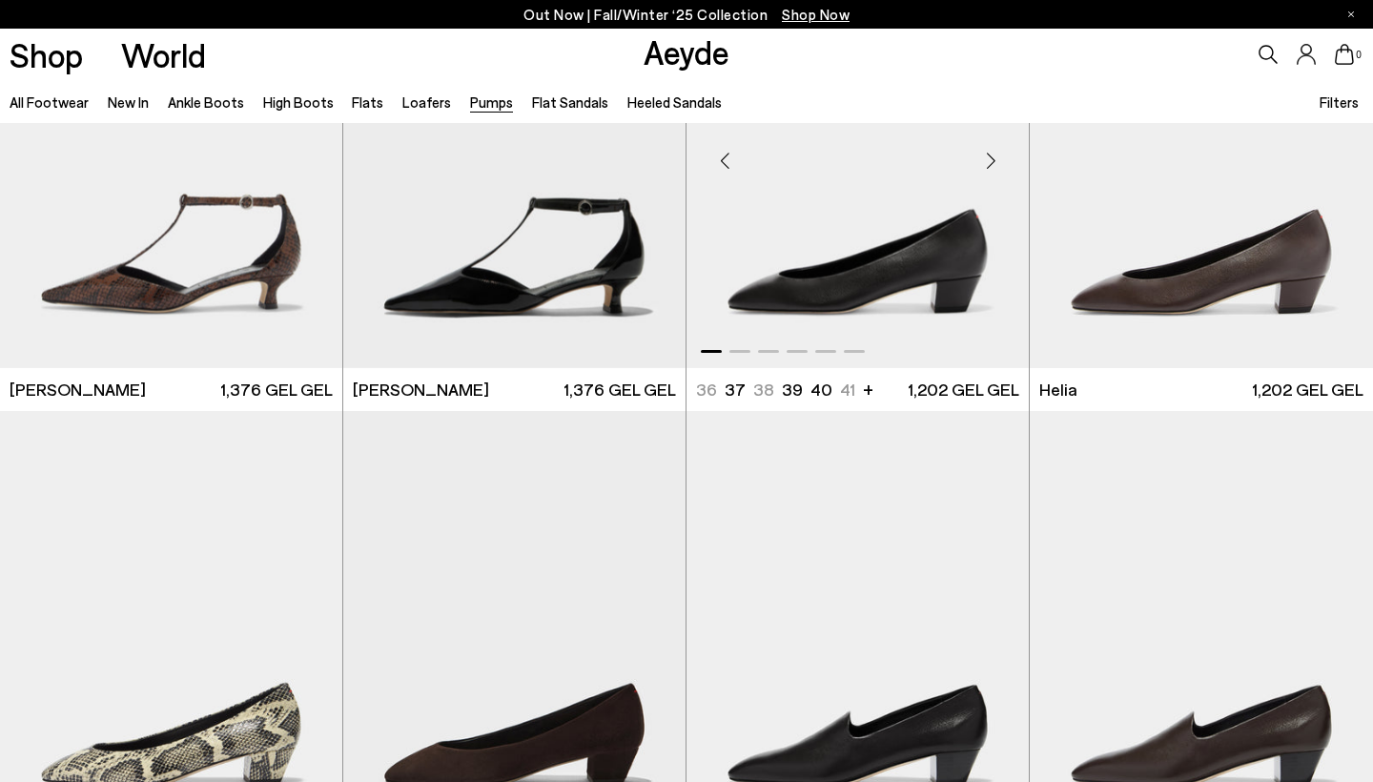
click at [987, 162] on div "Next slide" at bounding box center [990, 161] width 57 height 57
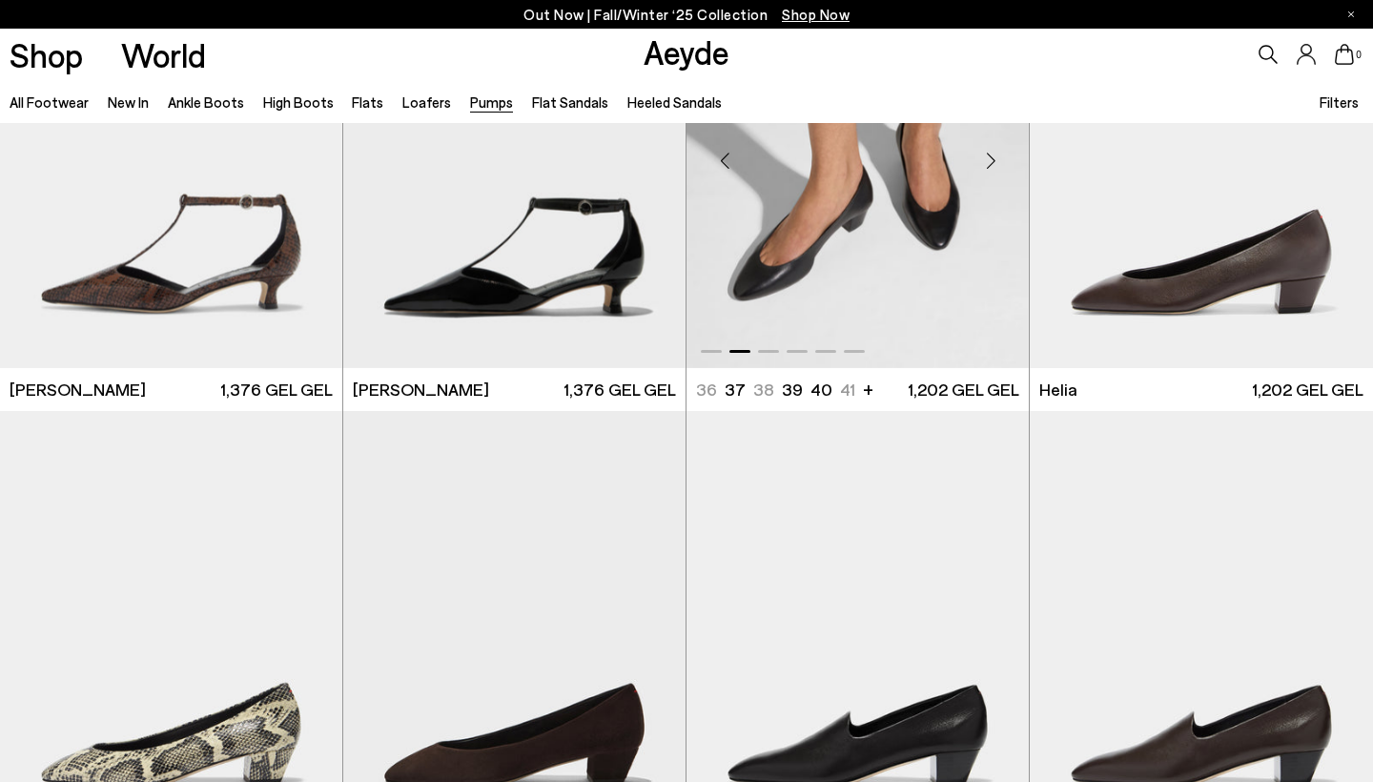
click at [987, 163] on div "Next slide" at bounding box center [990, 161] width 57 height 57
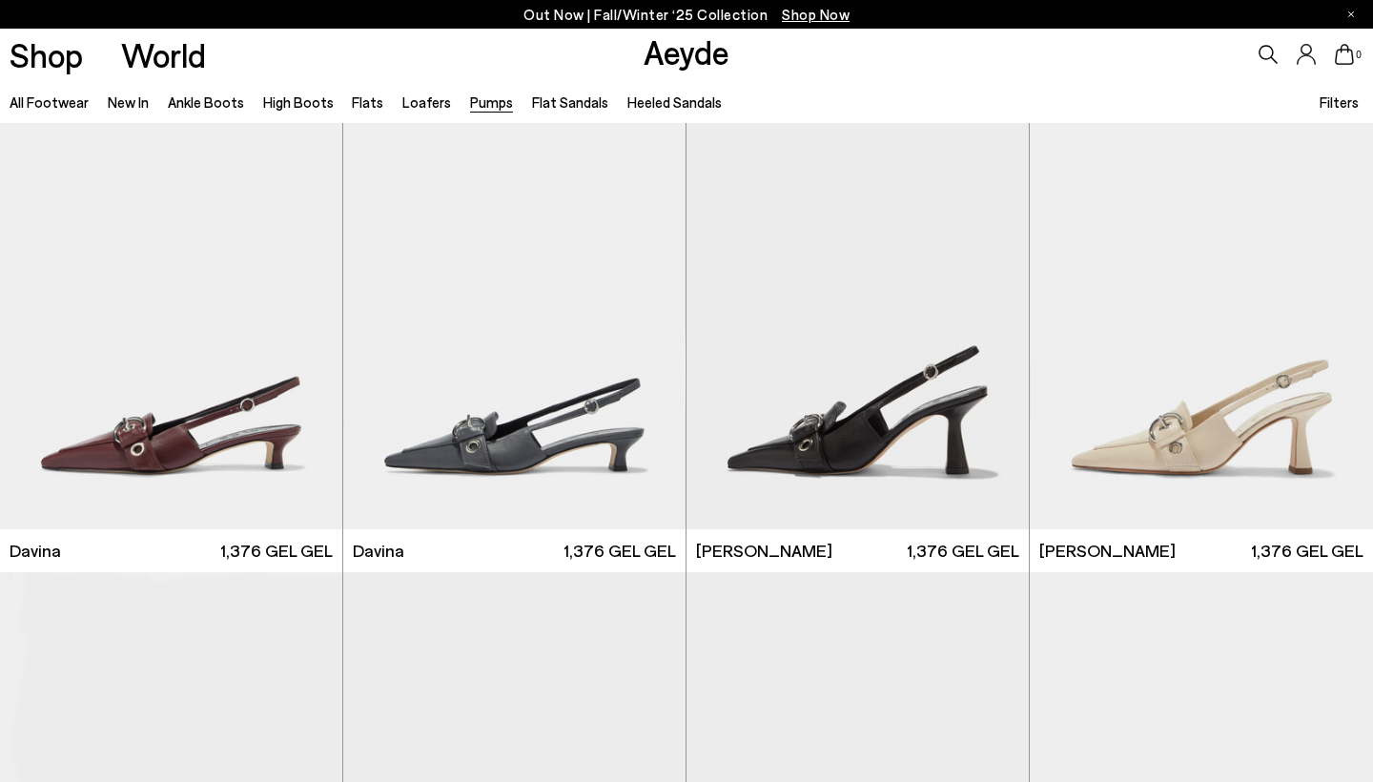
scroll to position [4367, 0]
